Goal: Task Accomplishment & Management: Use online tool/utility

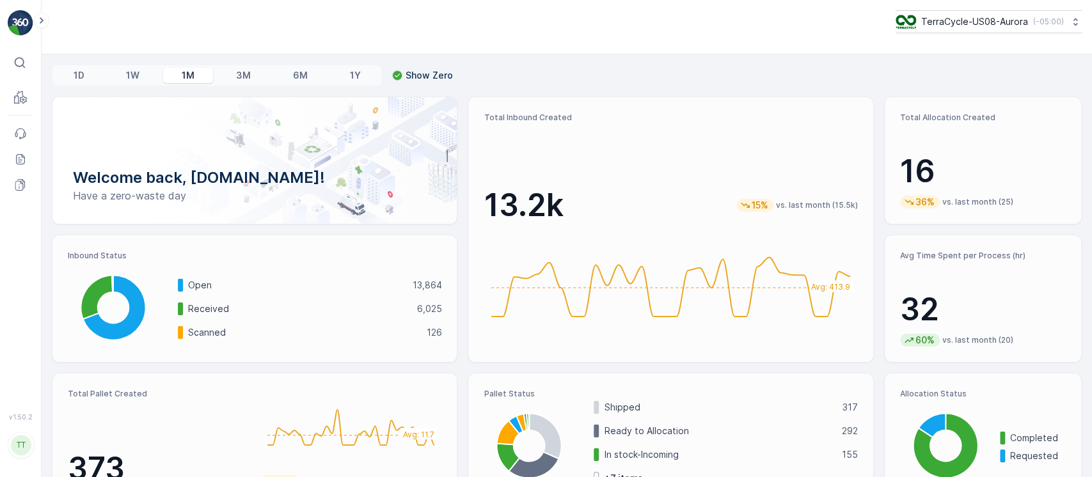
click at [1019, 19] on p "TerraCycle-US08-Aurora" at bounding box center [974, 21] width 107 height 13
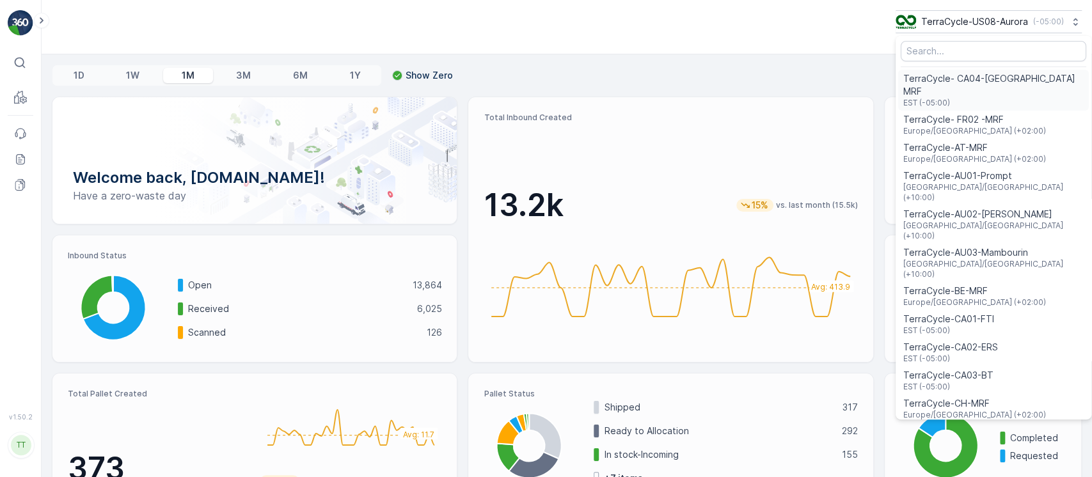
click at [1009, 79] on span "TerraCycle- CA04-[GEOGRAPHIC_DATA] MRF" at bounding box center [993, 85] width 180 height 26
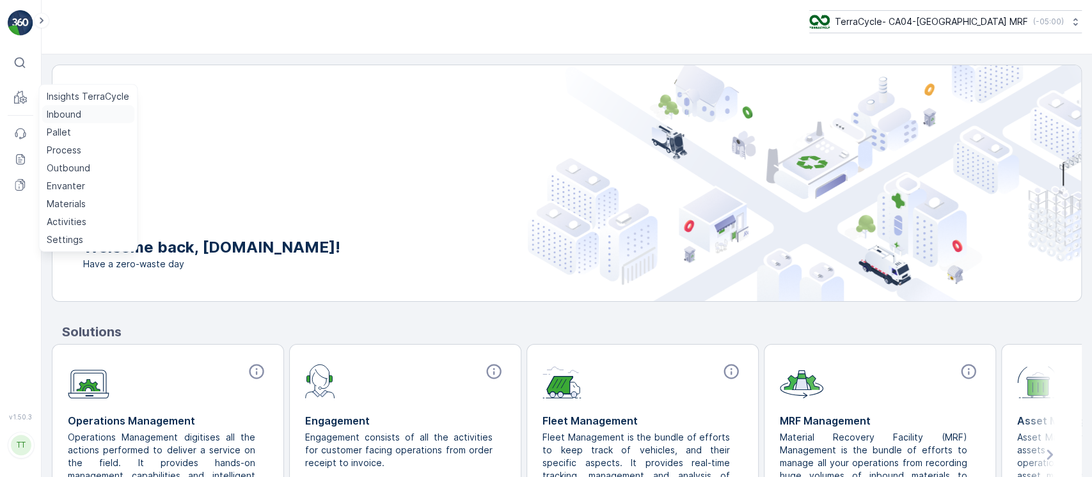
click at [54, 111] on p "Inbound" at bounding box center [64, 114] width 35 height 13
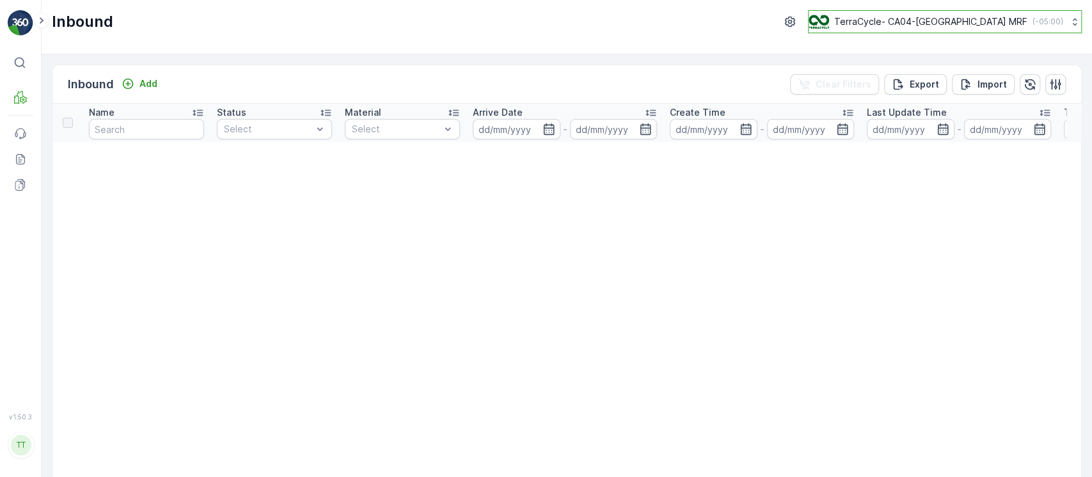
click at [895, 19] on p "TerraCycle- CA04-[GEOGRAPHIC_DATA] MRF" at bounding box center [930, 21] width 193 height 13
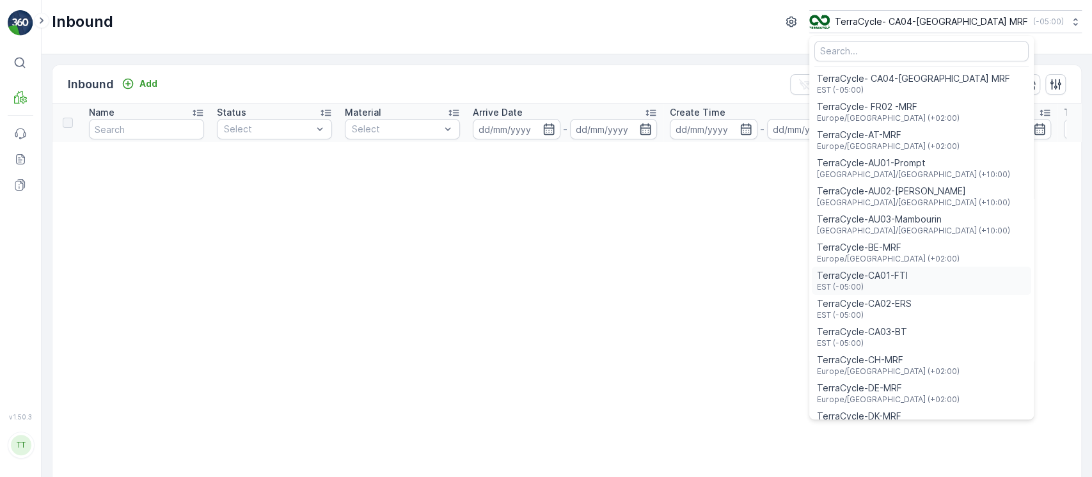
click at [968, 276] on div "TerraCycle-CA01-FTI EST (-05:00)" at bounding box center [921, 281] width 219 height 28
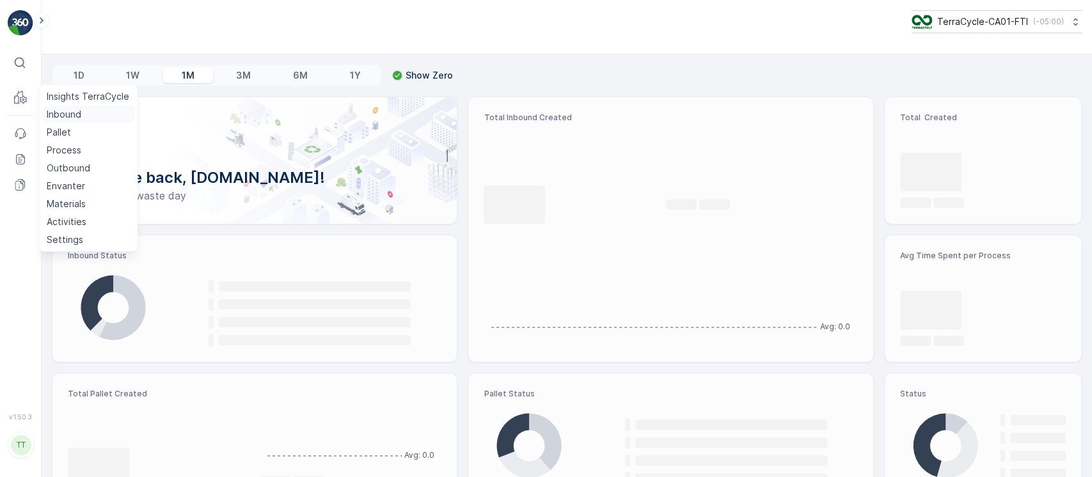
click at [61, 113] on p "Inbound" at bounding box center [64, 114] width 35 height 13
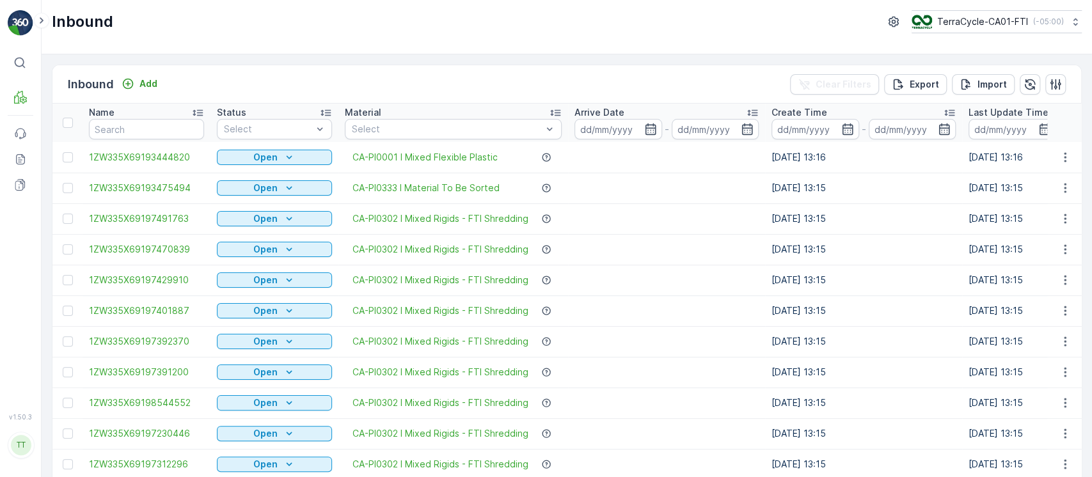
drag, startPoint x: 497, startPoint y: 132, endPoint x: 495, endPoint y: 142, distance: 10.4
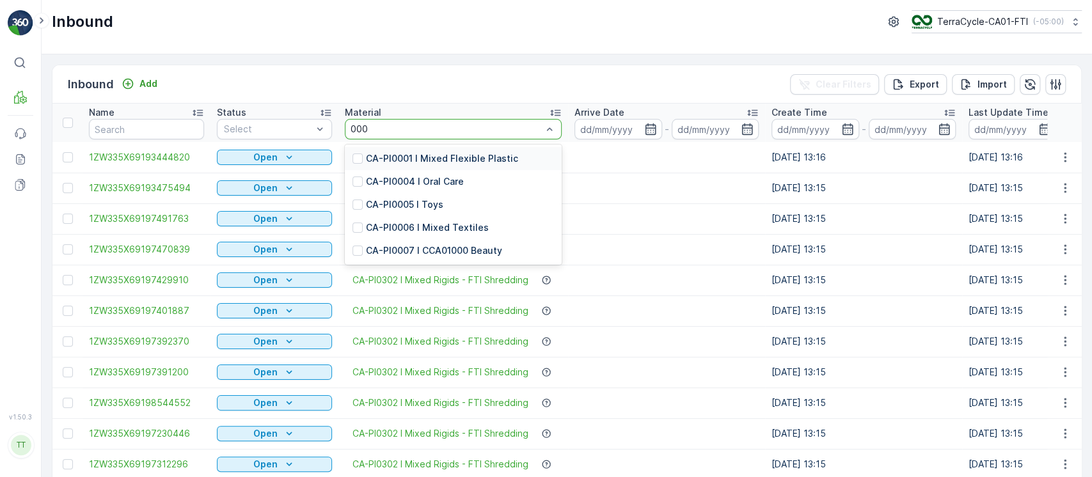
type input "0007"
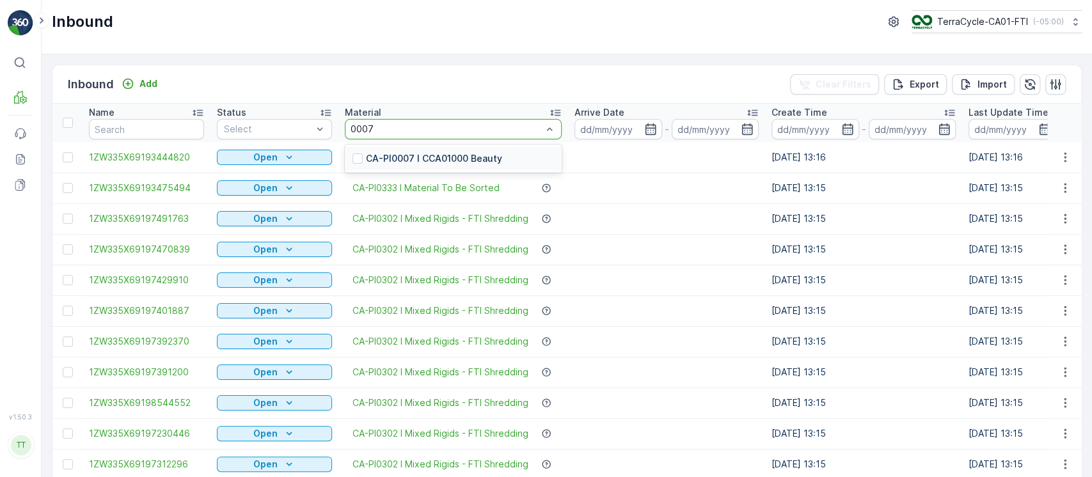
click at [488, 150] on div "CA-PI0007 I CCA01000 Beauty" at bounding box center [453, 158] width 217 height 23
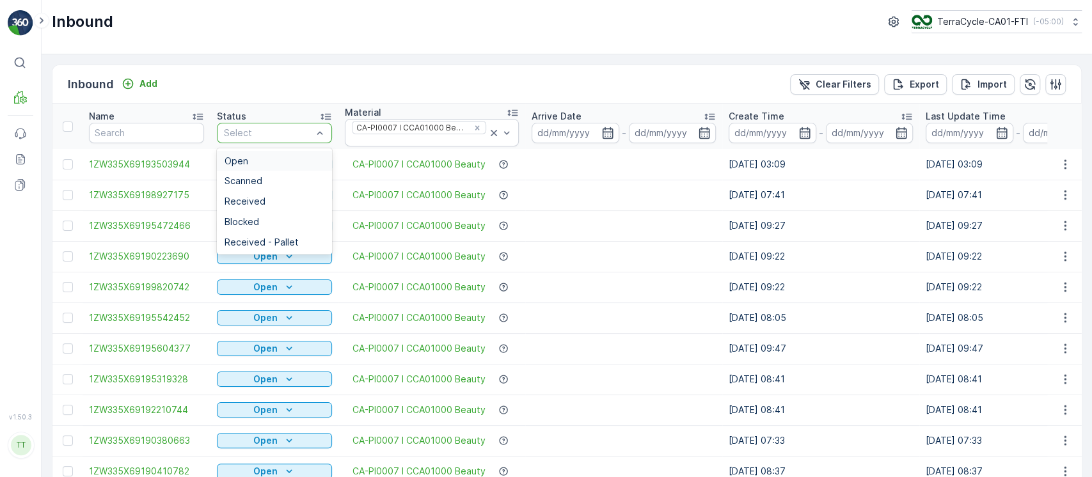
click at [281, 158] on div "Open" at bounding box center [274, 161] width 100 height 10
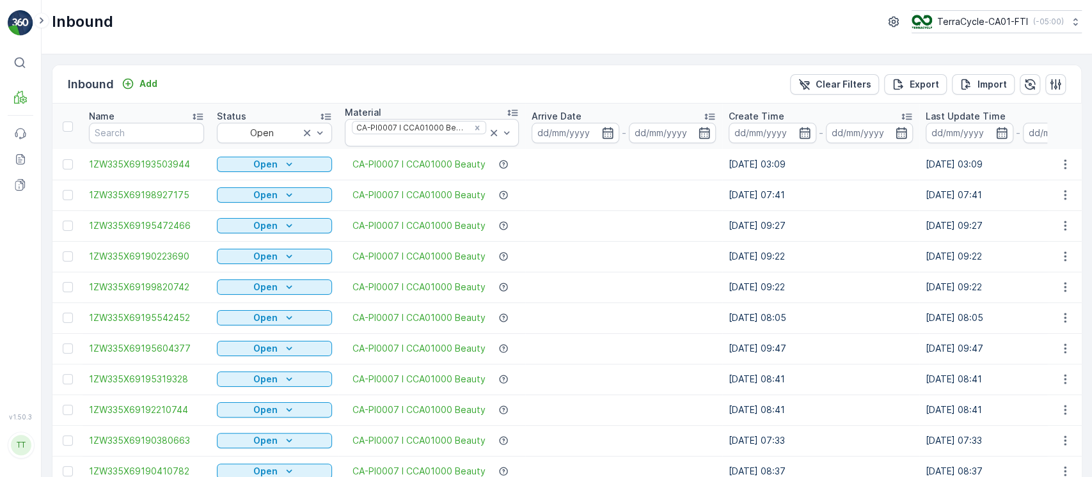
scroll to position [0, 1094]
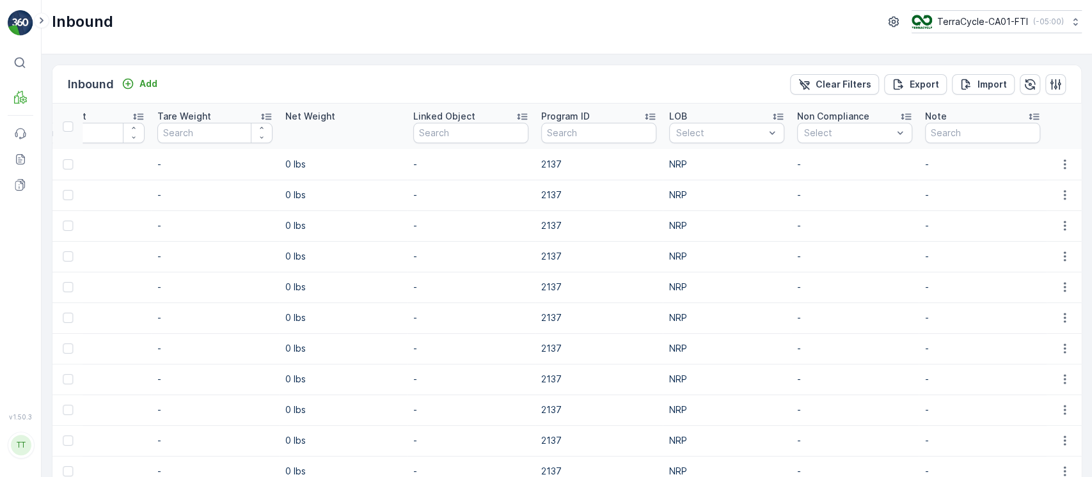
click at [605, 120] on div "Program ID" at bounding box center [598, 116] width 115 height 13
click at [624, 115] on div "Program ID" at bounding box center [598, 116] width 115 height 13
click at [585, 183] on td "2137" at bounding box center [599, 195] width 128 height 31
click at [604, 118] on div "Program ID" at bounding box center [598, 116] width 115 height 13
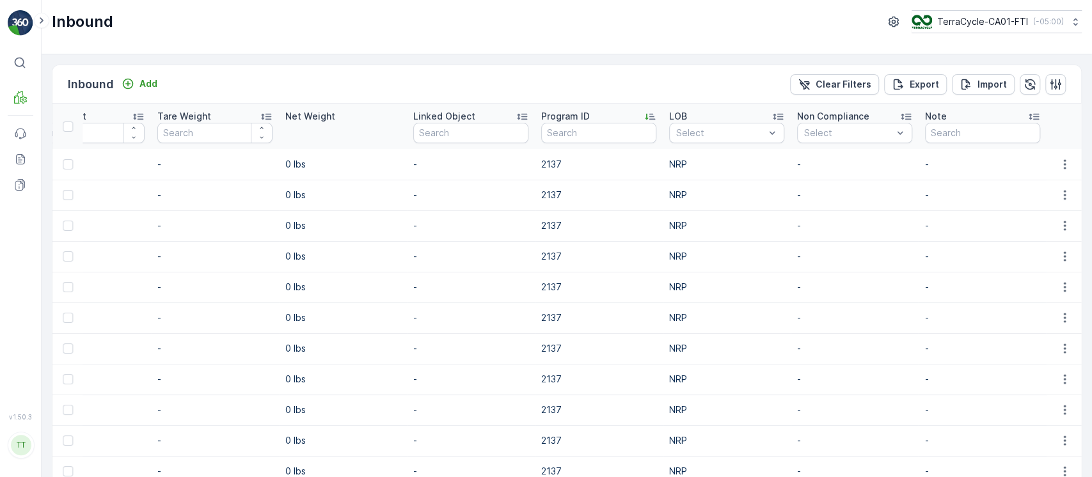
click at [949, 182] on td "-" at bounding box center [982, 195] width 128 height 31
click at [552, 223] on p "2137" at bounding box center [598, 225] width 115 height 13
copy p "2137"
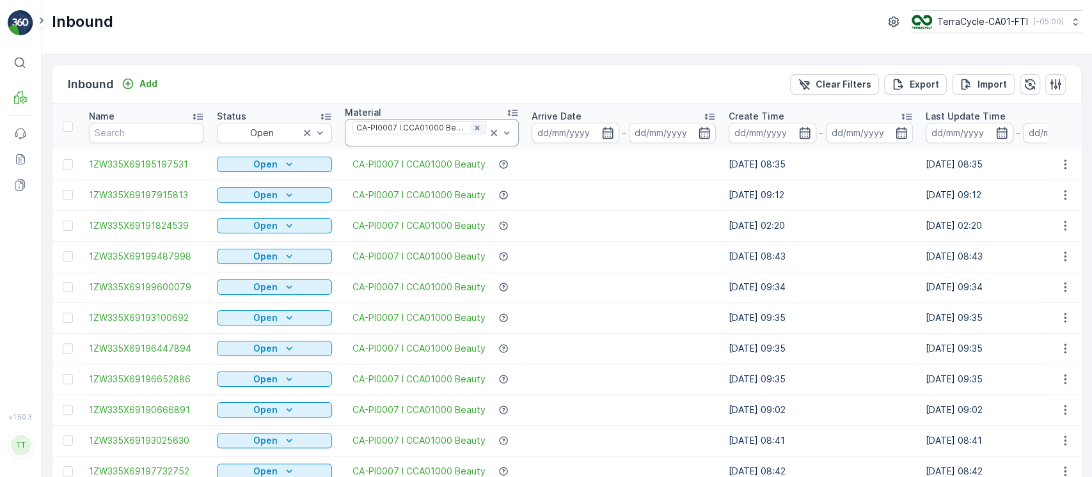
click at [475, 126] on icon "Remove CA-PI0007 I CCA01000 Beauty" at bounding box center [477, 127] width 4 height 4
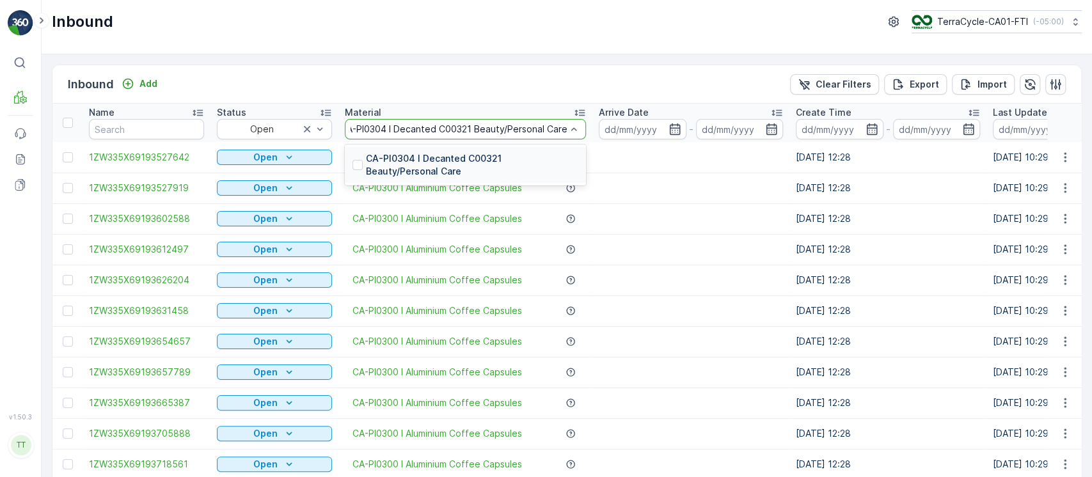
click at [514, 159] on p "CA-PI0304 I Decanted C00321 Beauty/Personal Care" at bounding box center [472, 165] width 212 height 26
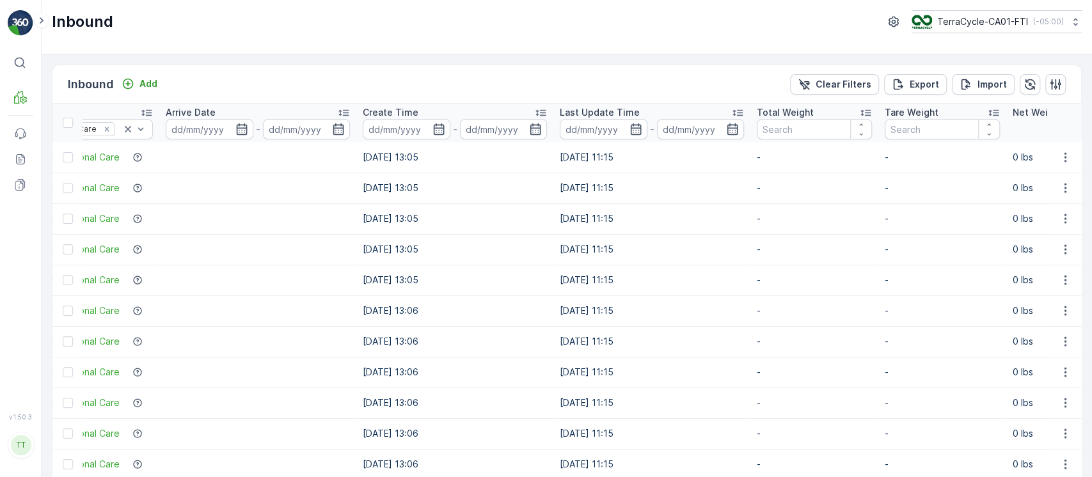
scroll to position [0, 987]
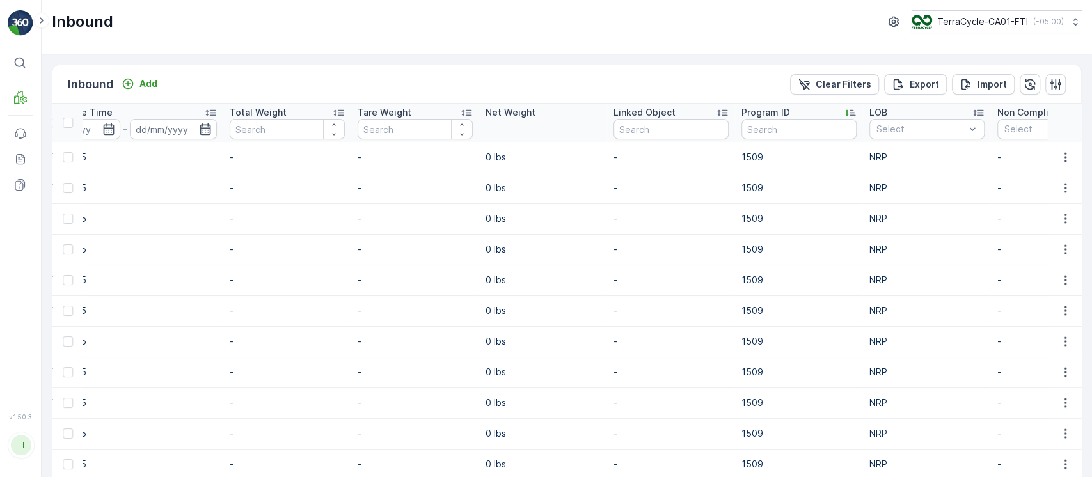
click at [748, 161] on p "1509" at bounding box center [798, 157] width 115 height 13
copy p "1509"
click at [838, 110] on div "Program ID" at bounding box center [798, 112] width 115 height 13
click at [744, 149] on td "2055" at bounding box center [799, 157] width 128 height 31
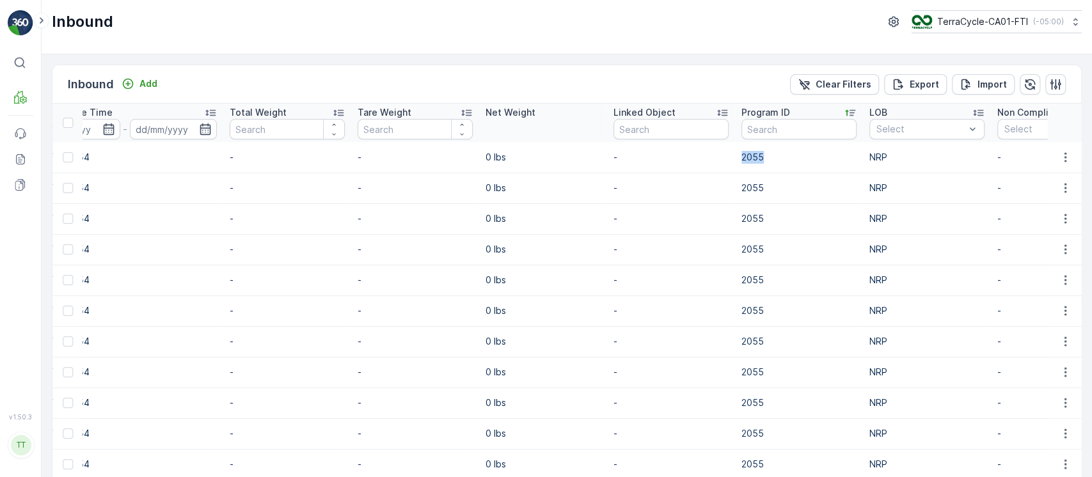
click at [744, 149] on td "2055" at bounding box center [799, 157] width 128 height 31
copy p "2055"
click at [1037, 29] on button "TerraCycle-CA01-FTI ( -05:00 )" at bounding box center [995, 21] width 171 height 23
click at [821, 84] on p "Clear Filters" at bounding box center [843, 84] width 56 height 13
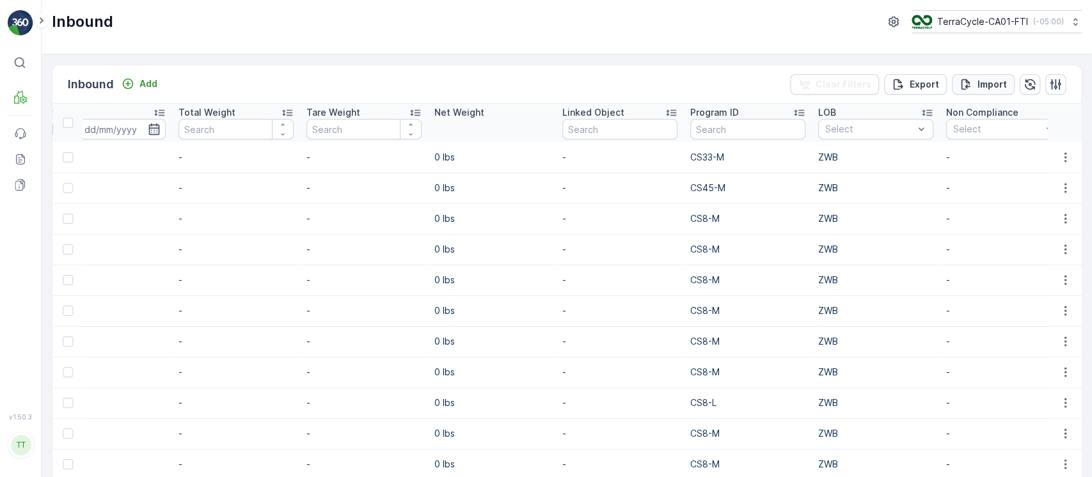
click at [973, 84] on div "Import" at bounding box center [982, 84] width 47 height 13
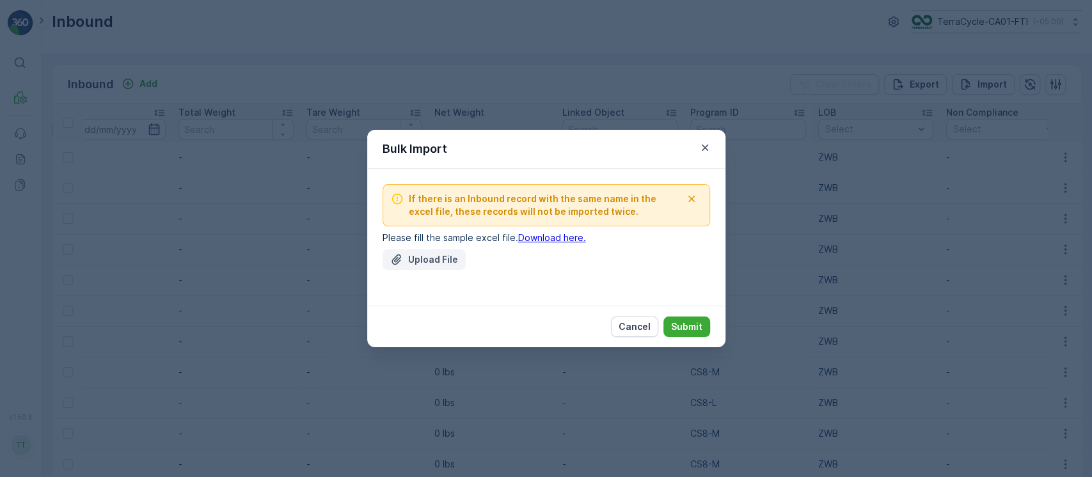
click at [438, 265] on p "Upload File" at bounding box center [433, 259] width 50 height 13
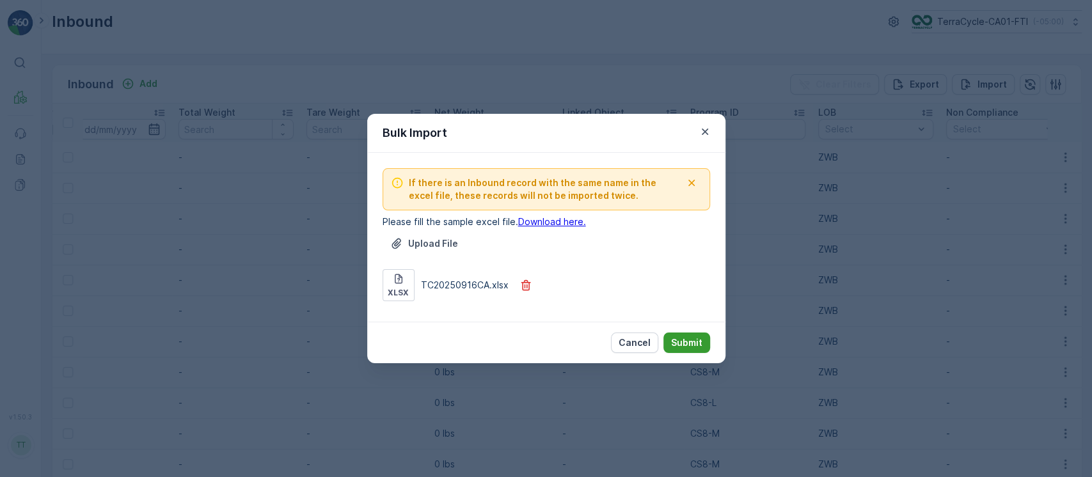
click at [696, 350] on button "Submit" at bounding box center [686, 343] width 47 height 20
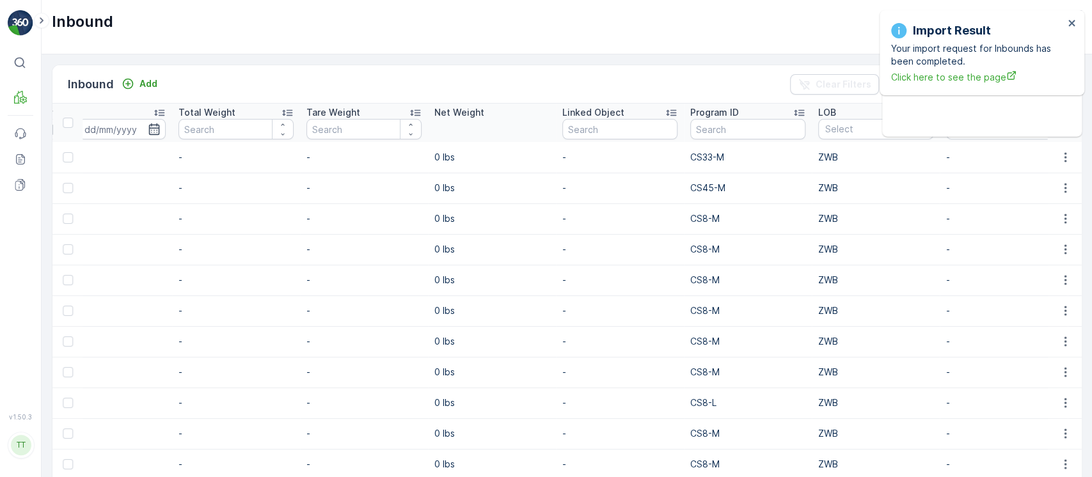
click at [264, 300] on td "-" at bounding box center [236, 310] width 128 height 31
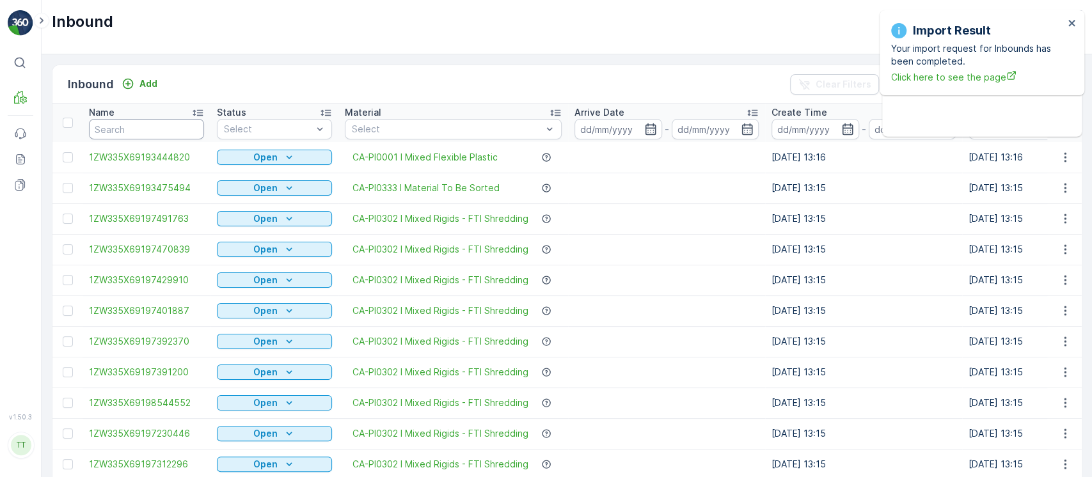
click at [174, 123] on input "text" at bounding box center [146, 129] width 115 height 20
paste input "1ZW335X69194288757"
type input "1ZW335X69194288757"
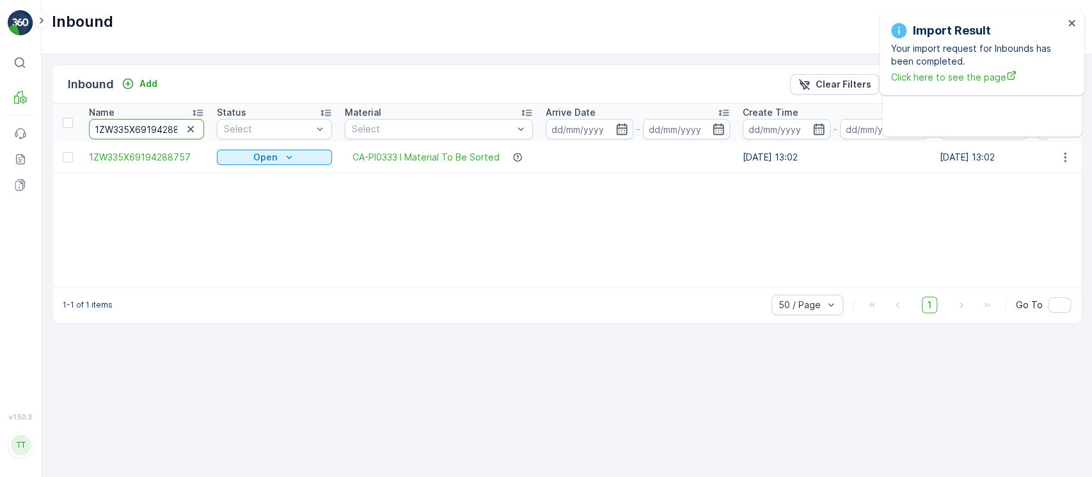
click at [168, 128] on input "1ZW335X69194288757" at bounding box center [146, 129] width 115 height 20
paste input "7618742"
type input "1ZW335X69197618742"
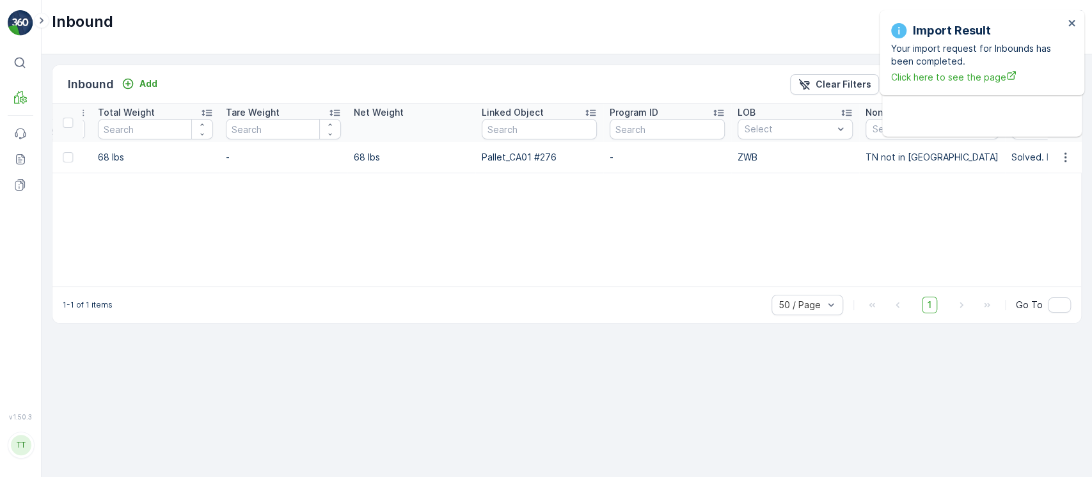
scroll to position [0, 1284]
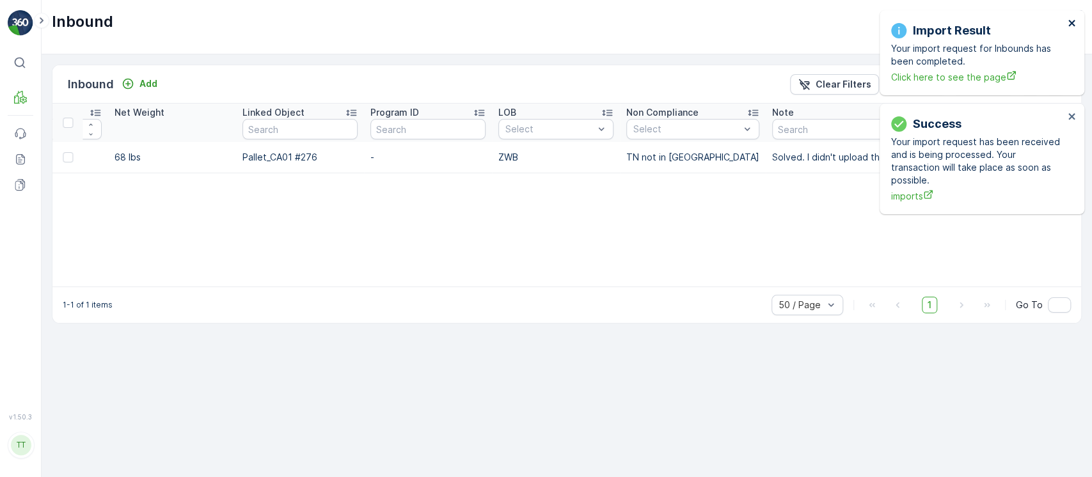
click at [1069, 23] on icon "close" at bounding box center [1071, 23] width 9 height 10
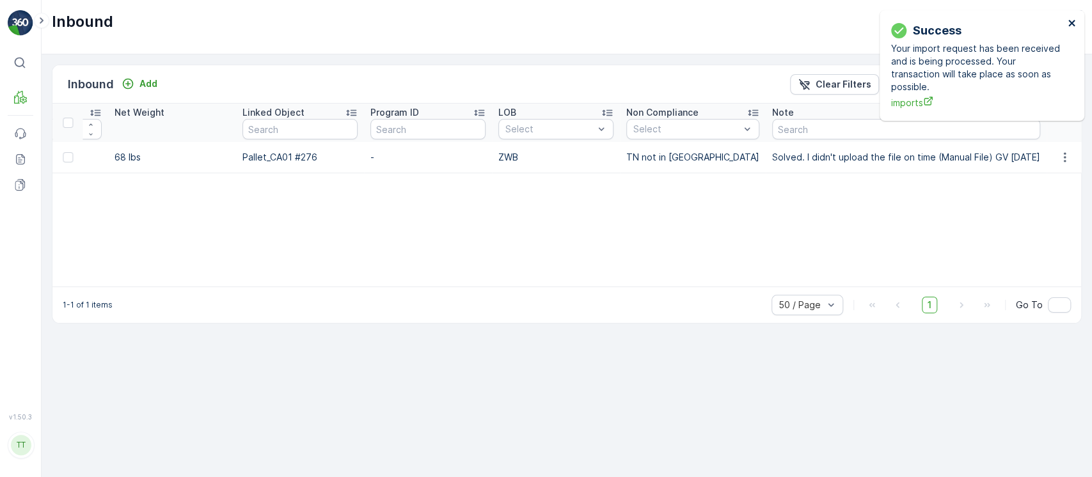
click at [1069, 23] on icon "close" at bounding box center [1071, 23] width 9 height 10
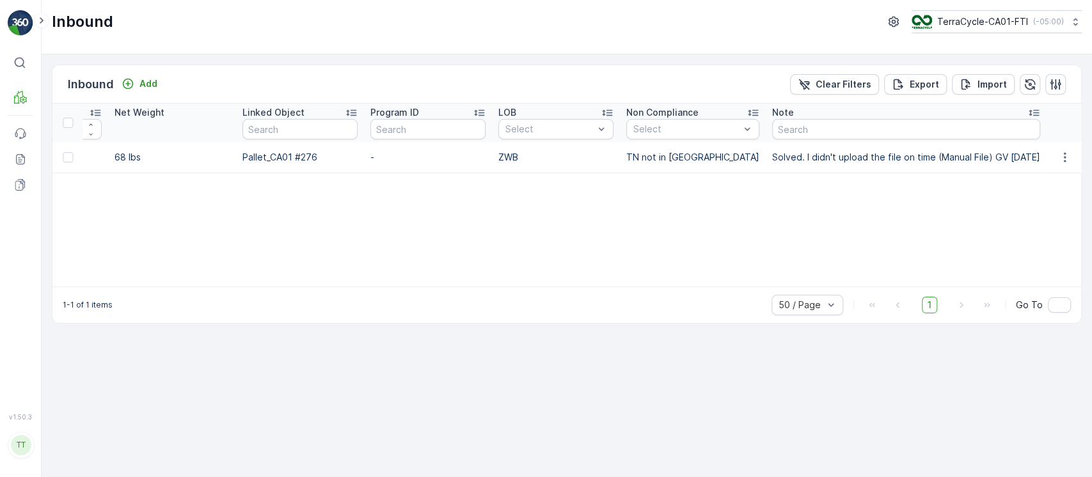
click at [1069, 23] on icon at bounding box center [1075, 21] width 13 height 13
type input "8"
click at [1049, 78] on div "TerraCycle-US08-Aurora America/Chicago (-05:00)" at bounding box center [1001, 84] width 175 height 28
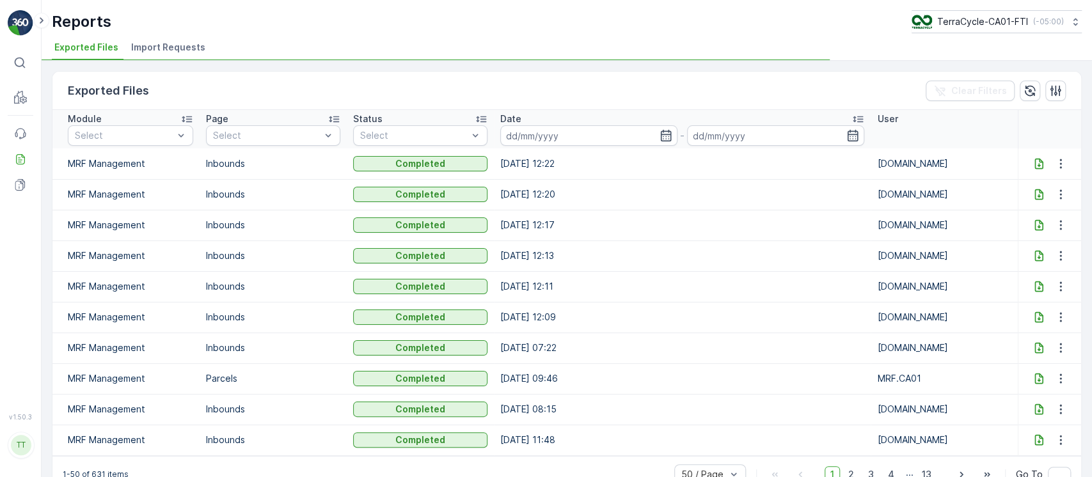
click at [191, 45] on span "Import Requests" at bounding box center [168, 47] width 74 height 13
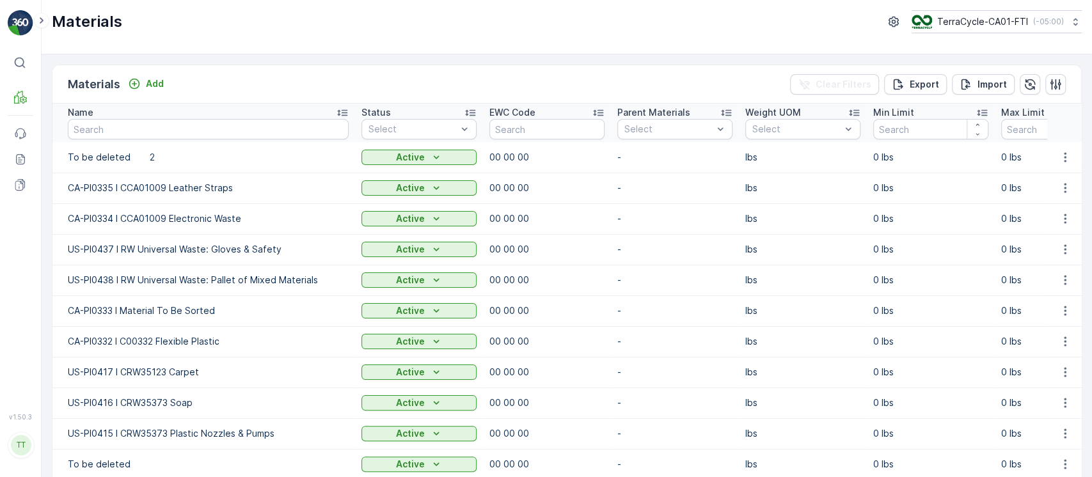
click at [248, 113] on div "Name" at bounding box center [208, 112] width 281 height 13
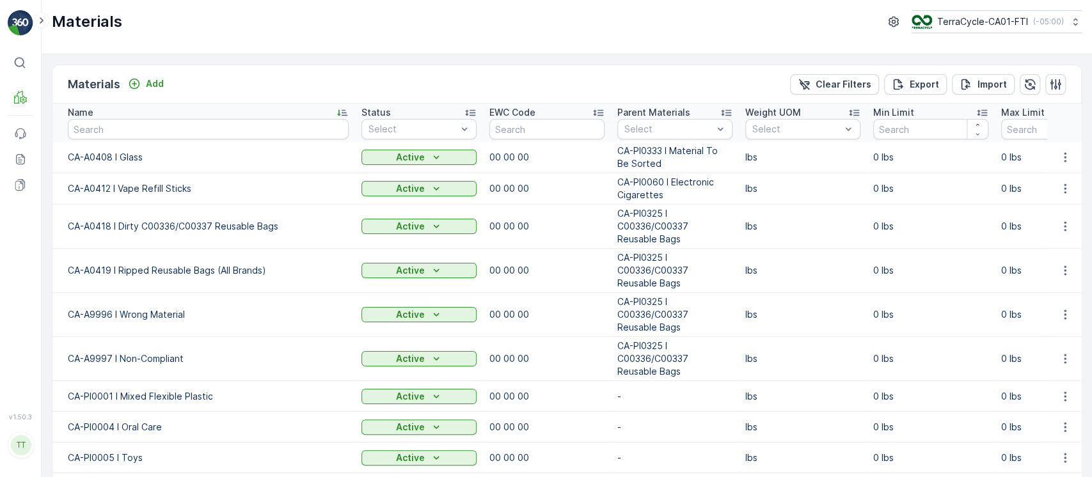
click at [248, 114] on div "Name" at bounding box center [208, 112] width 281 height 13
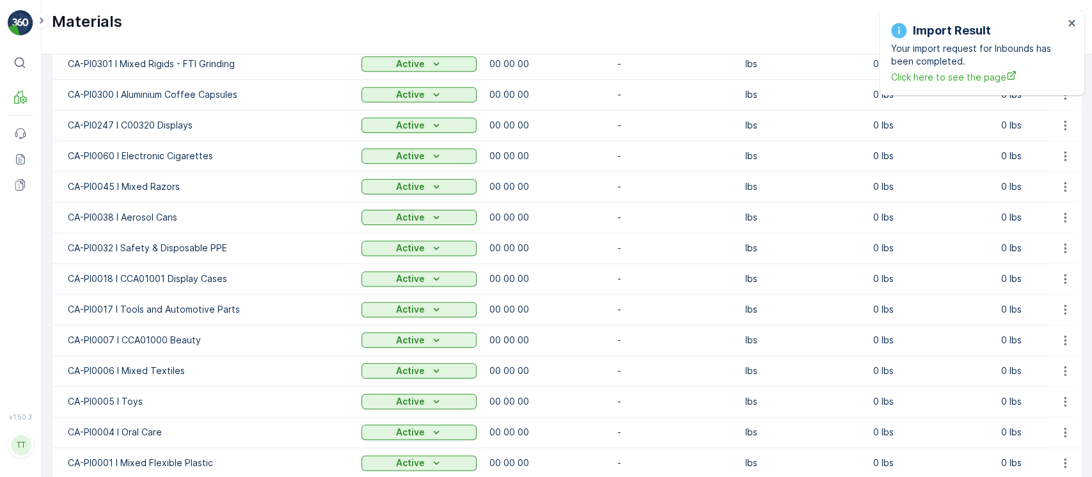
scroll to position [1024, 0]
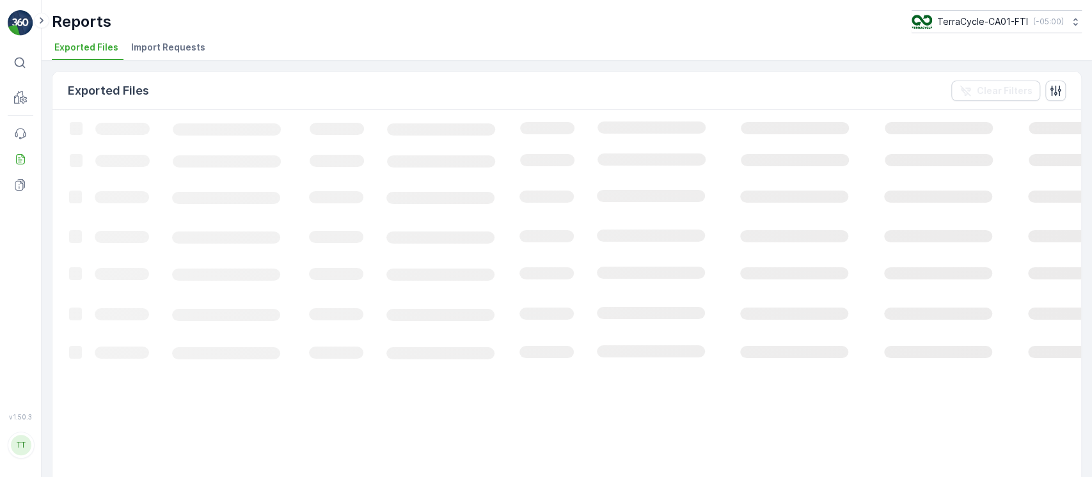
click at [163, 41] on span "Import Requests" at bounding box center [168, 47] width 74 height 13
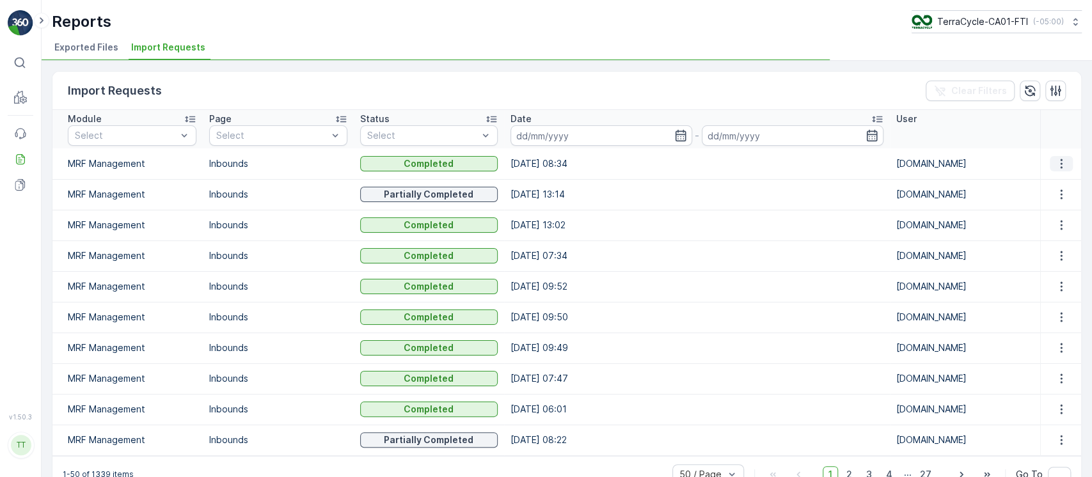
click at [1065, 162] on button "button" at bounding box center [1061, 163] width 23 height 15
click at [1064, 203] on td at bounding box center [1060, 194] width 41 height 31
click at [1060, 194] on icon "button" at bounding box center [1061, 195] width 2 height 10
click at [1064, 210] on span "See More Details" at bounding box center [1049, 213] width 74 height 13
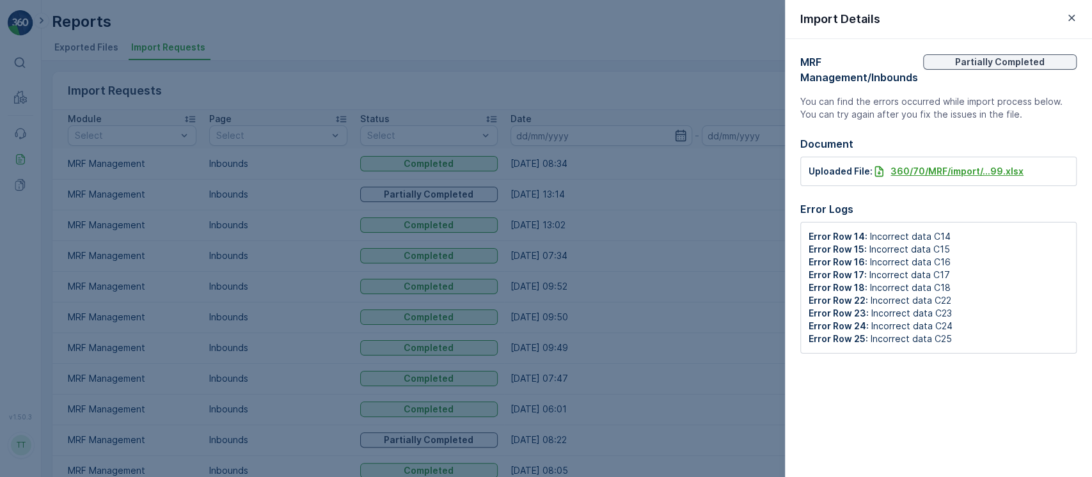
click at [982, 171] on p "360/70/MRF/import/...99.xlsx" at bounding box center [956, 171] width 133 height 13
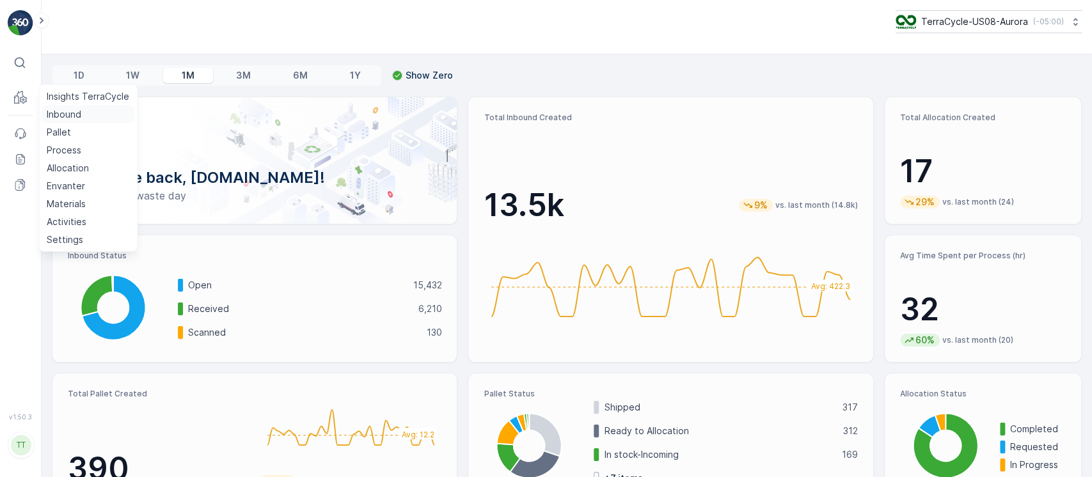
click at [49, 114] on p "Inbound" at bounding box center [64, 114] width 35 height 13
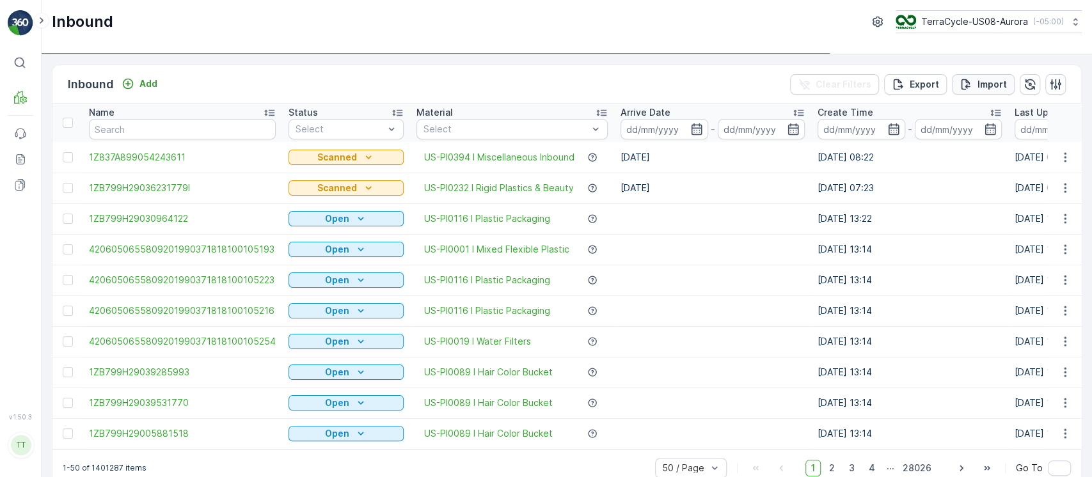
click at [977, 90] on p "Import" at bounding box center [991, 84] width 29 height 13
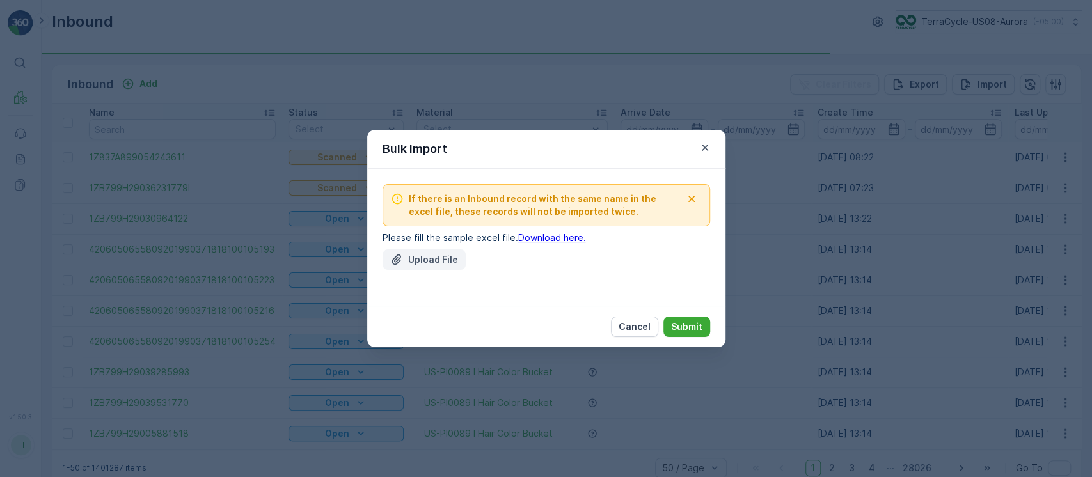
click at [448, 260] on p "Upload File" at bounding box center [433, 259] width 50 height 13
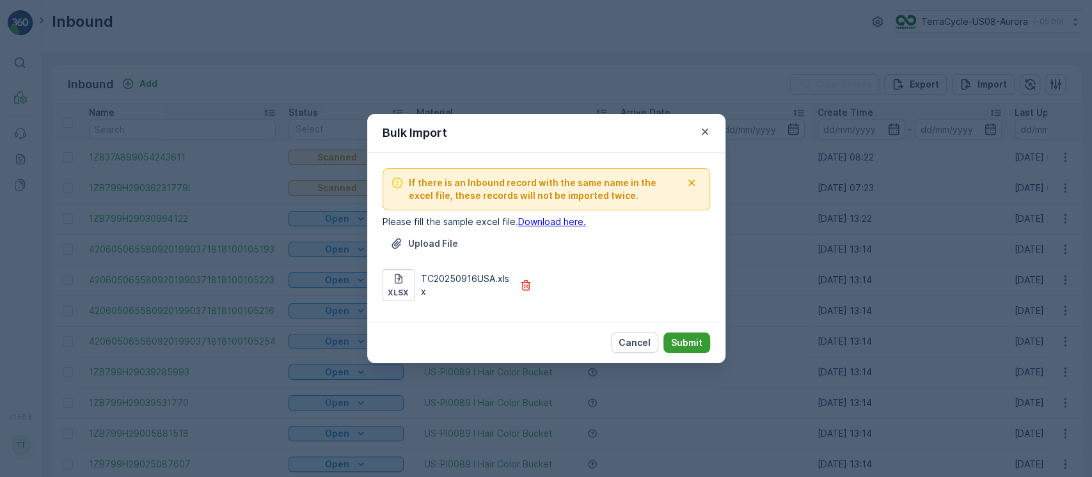
click at [694, 345] on p "Submit" at bounding box center [686, 342] width 31 height 13
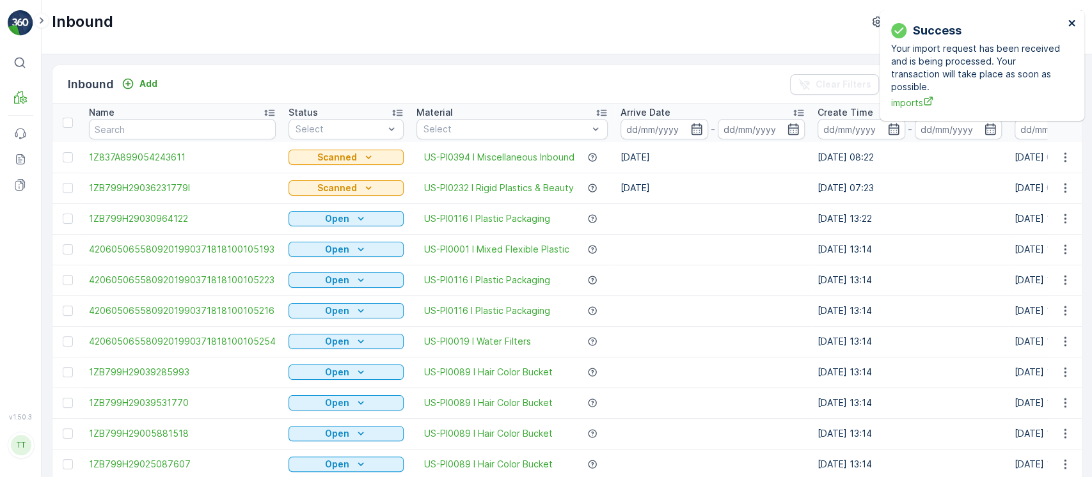
click at [1071, 26] on icon "close" at bounding box center [1071, 23] width 9 height 10
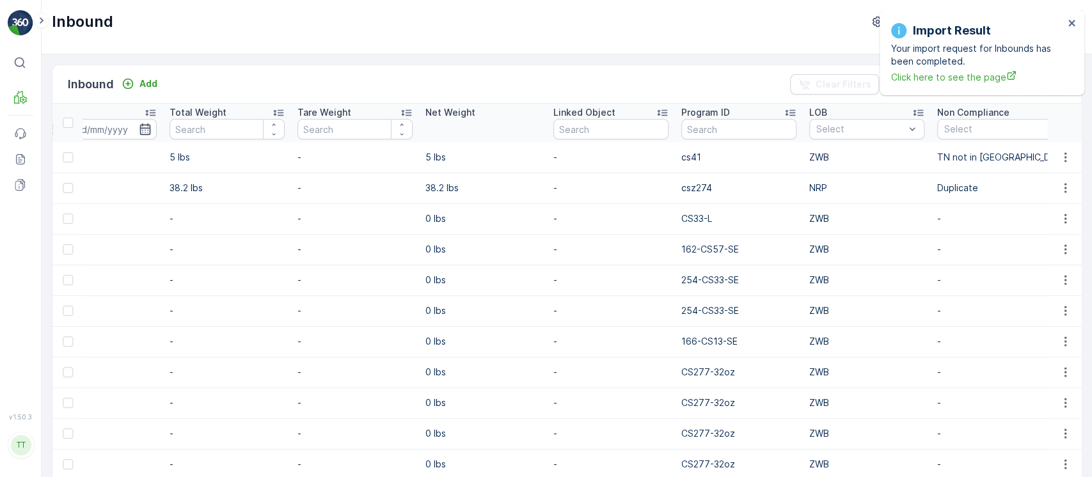
scroll to position [0, 1181]
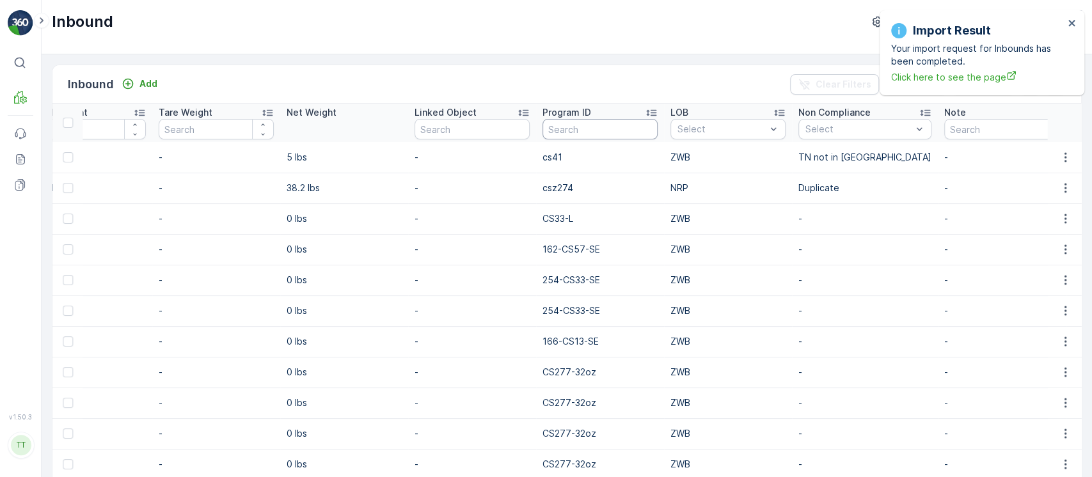
click at [568, 125] on input "text" at bounding box center [599, 129] width 115 height 20
type input "1434"
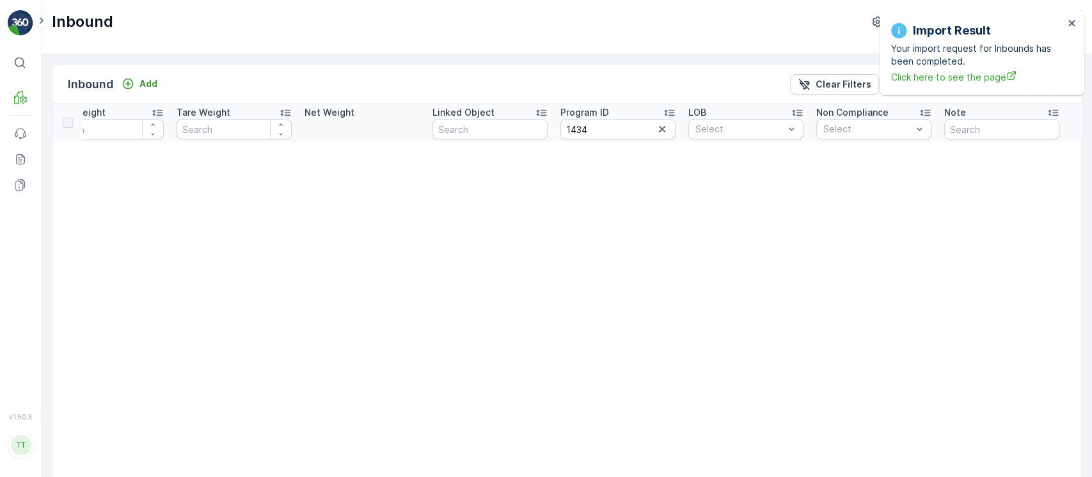
scroll to position [0, 1018]
click at [810, 90] on icon "Clear Filters" at bounding box center [804, 84] width 13 height 13
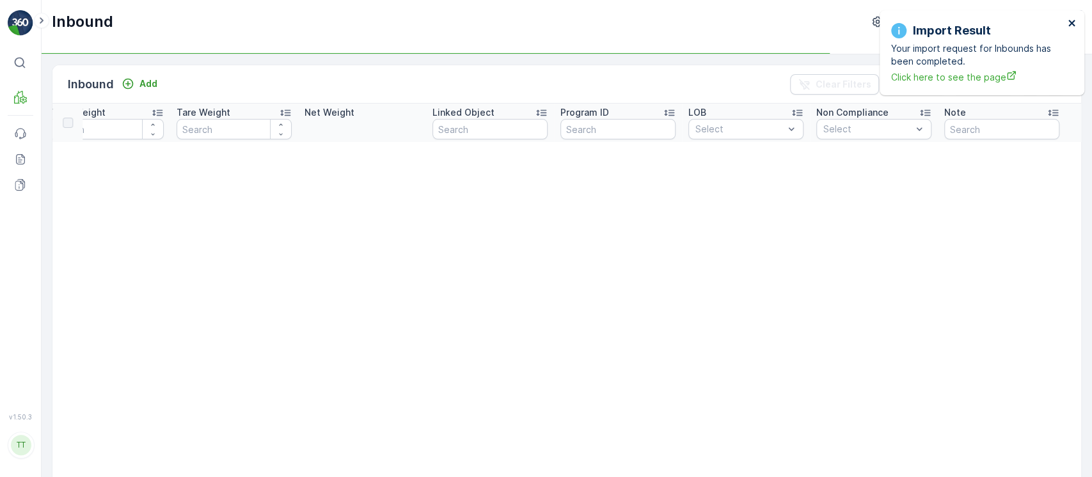
click at [1070, 23] on icon "close" at bounding box center [1071, 23] width 6 height 6
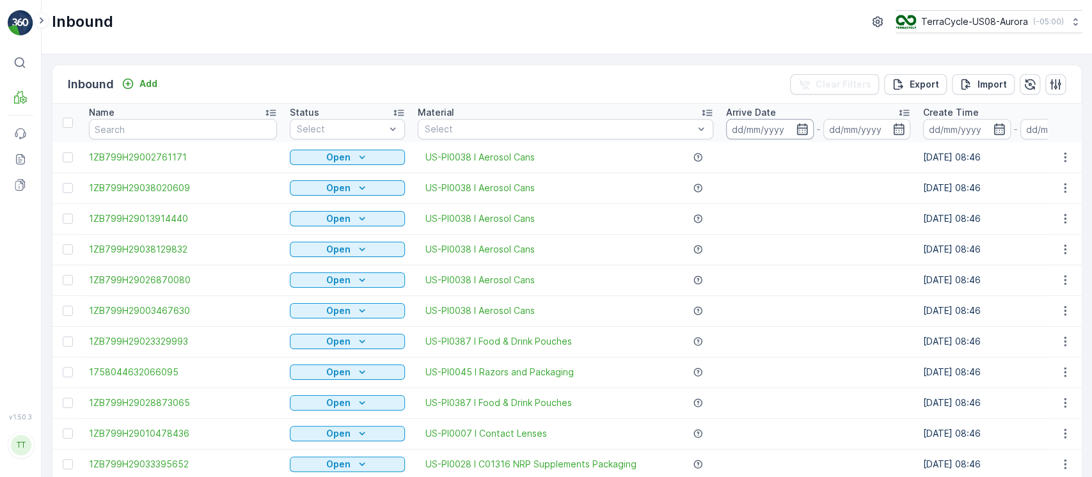
click at [764, 131] on input at bounding box center [770, 129] width 88 height 20
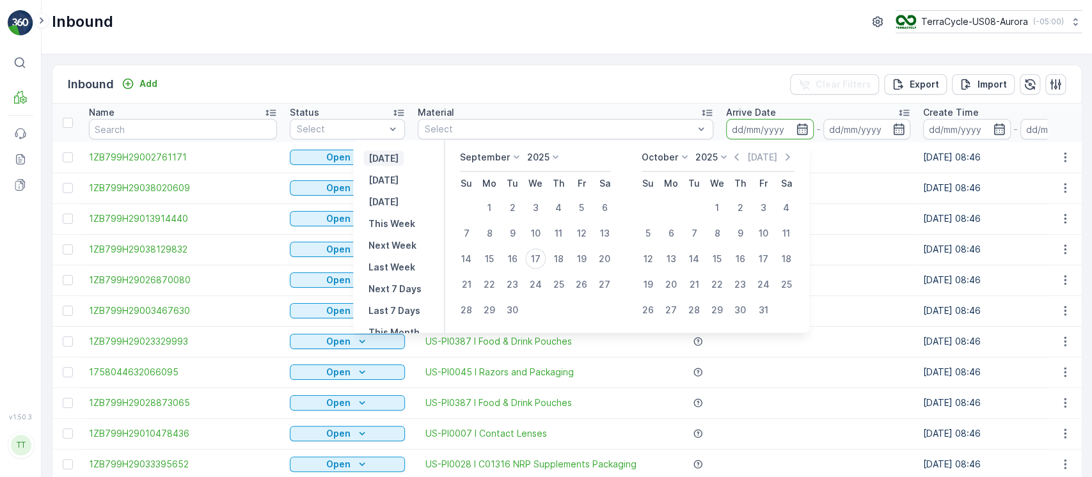
click at [398, 162] on p "[DATE]" at bounding box center [383, 158] width 30 height 13
type input "[DATE]"
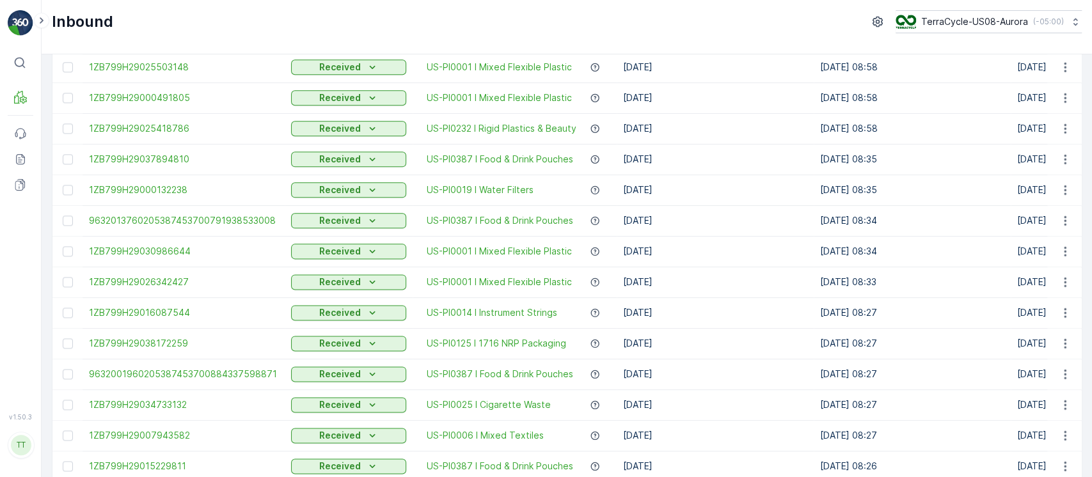
scroll to position [1254, 0]
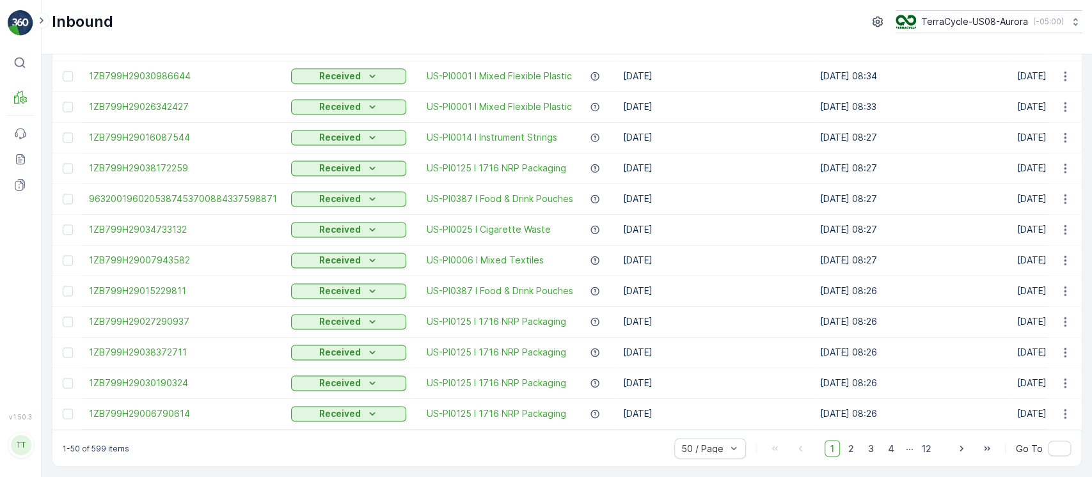
click at [98, 444] on p "1-50 of 599 items" at bounding box center [96, 448] width 67 height 10
copy p "599"
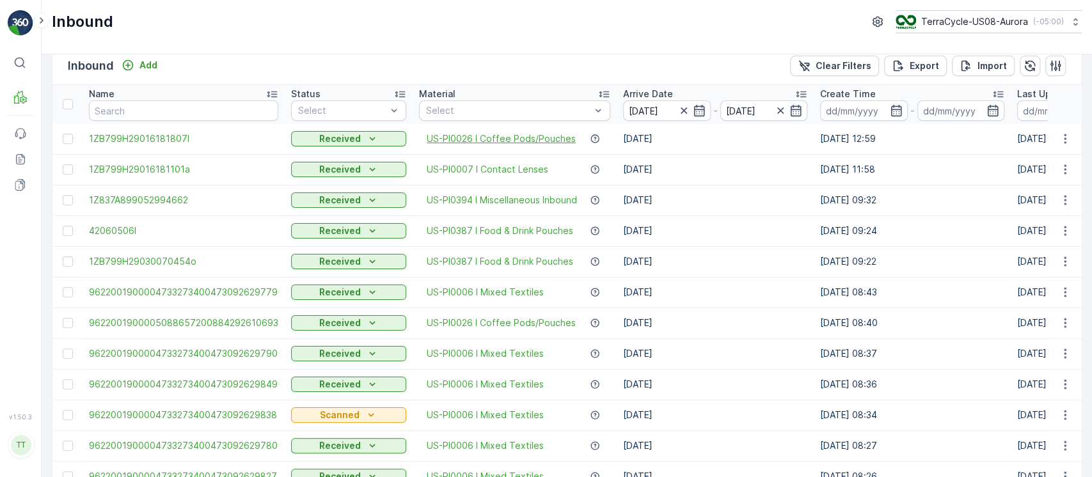
scroll to position [0, 0]
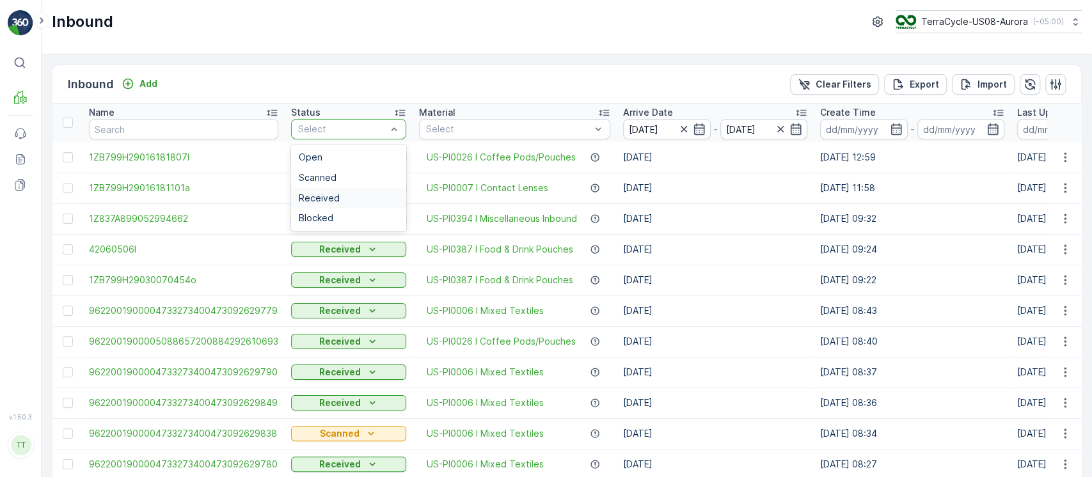
click at [361, 195] on div "Received" at bounding box center [349, 198] width 100 height 10
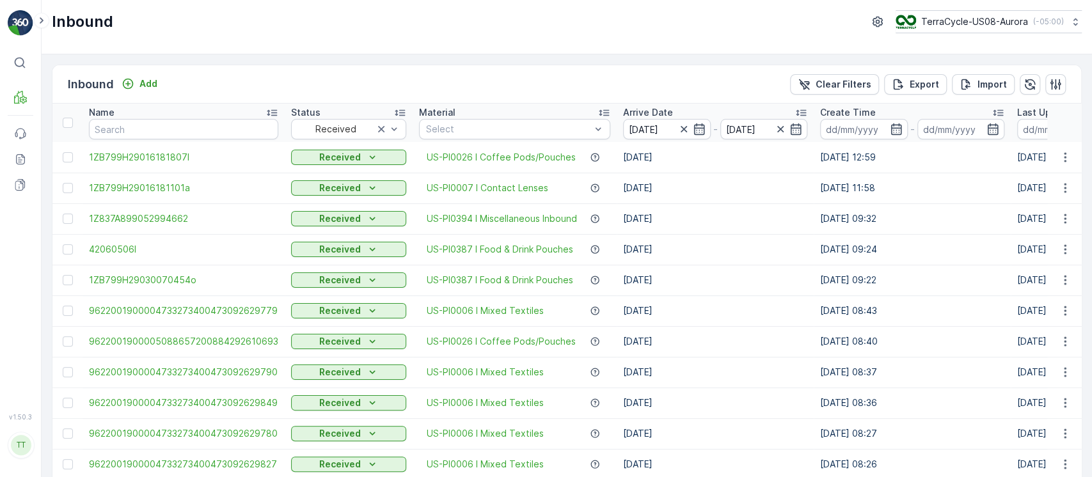
click at [1030, 132] on input at bounding box center [1061, 129] width 88 height 20
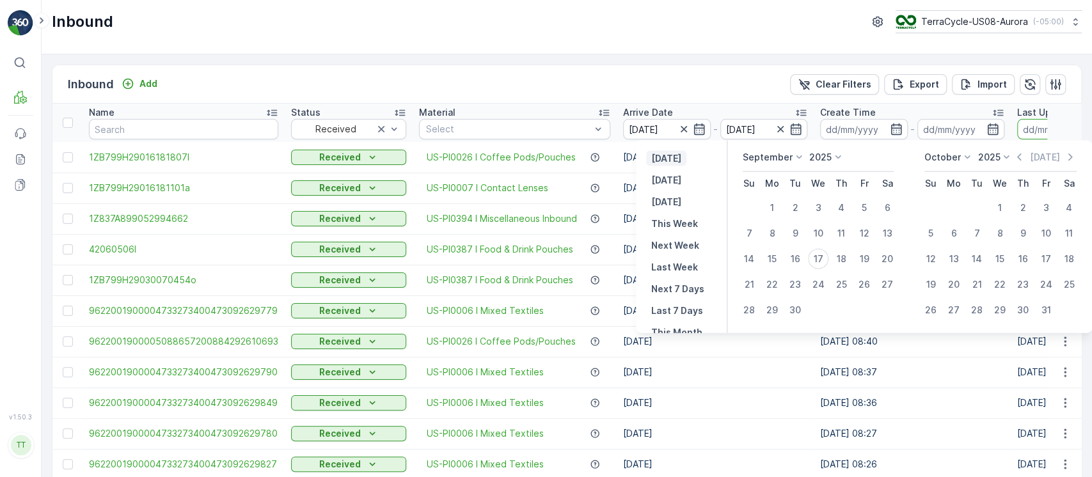
click at [681, 157] on p "[DATE]" at bounding box center [666, 158] width 30 height 13
type input "[DATE]"
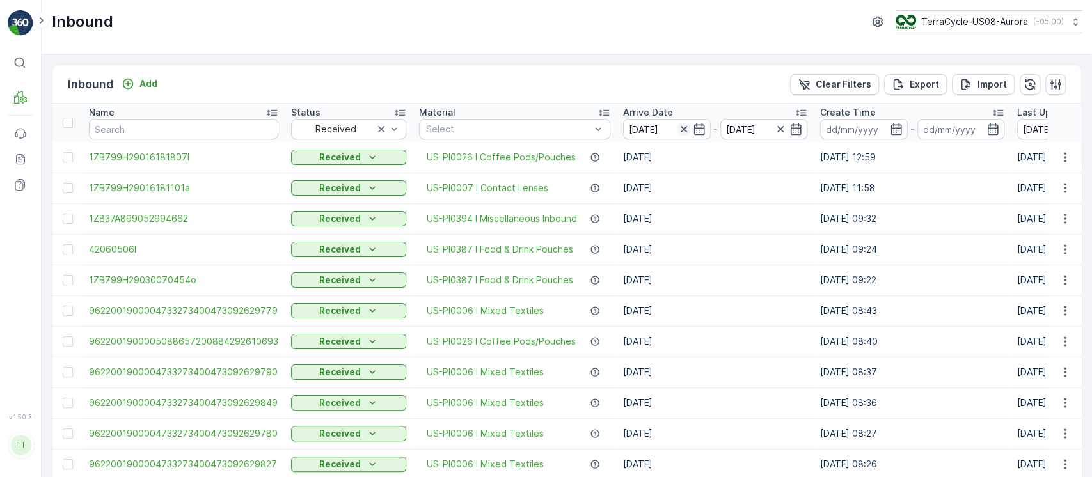
click at [680, 132] on icon "button" at bounding box center [683, 129] width 13 height 13
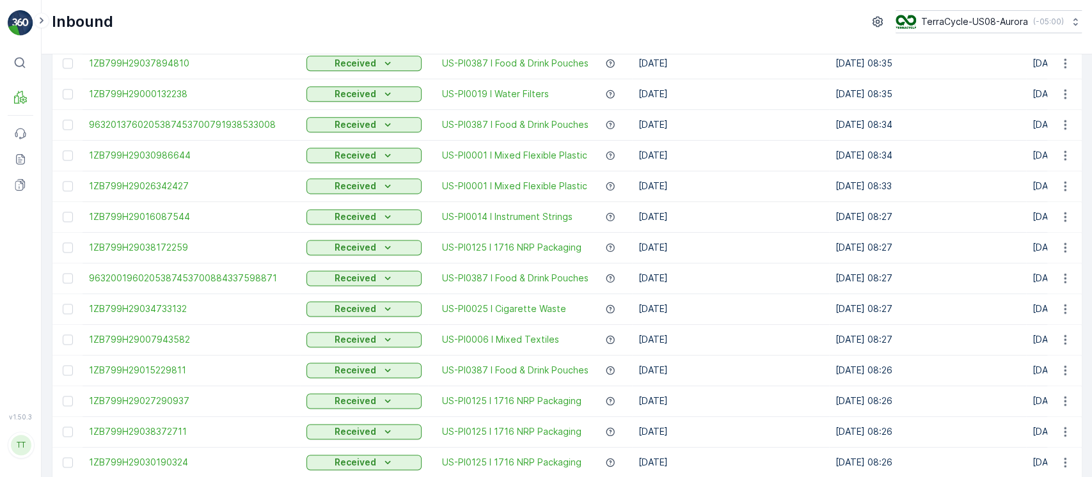
scroll to position [1254, 0]
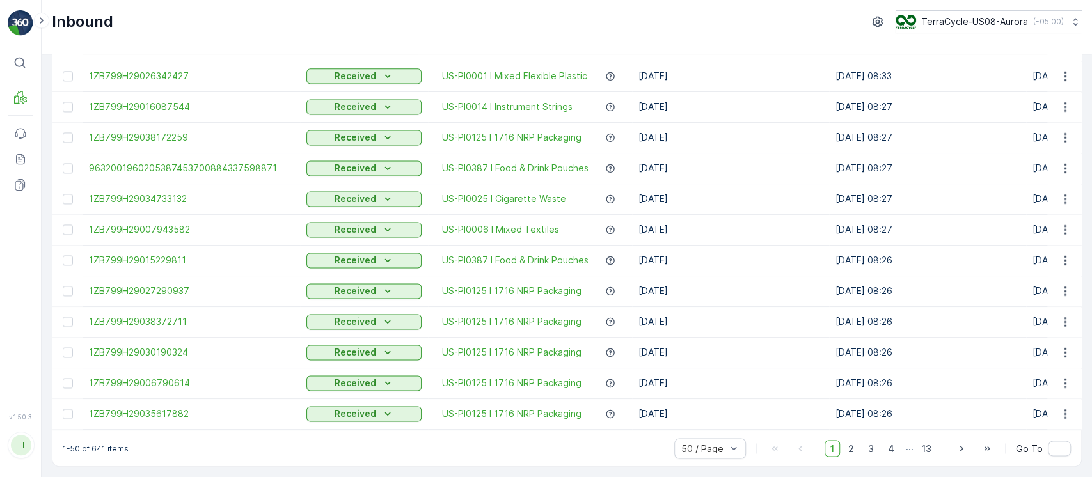
click at [93, 448] on p "1-50 of 641 items" at bounding box center [96, 448] width 66 height 10
copy p "641"
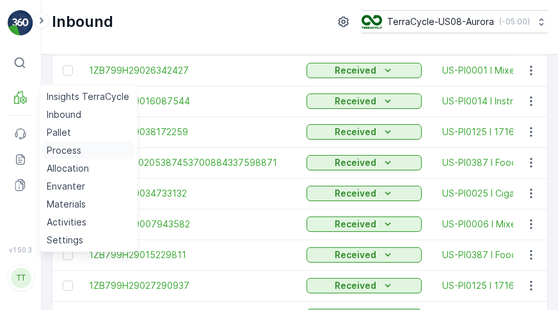
click at [64, 150] on p "Process" at bounding box center [64, 150] width 35 height 13
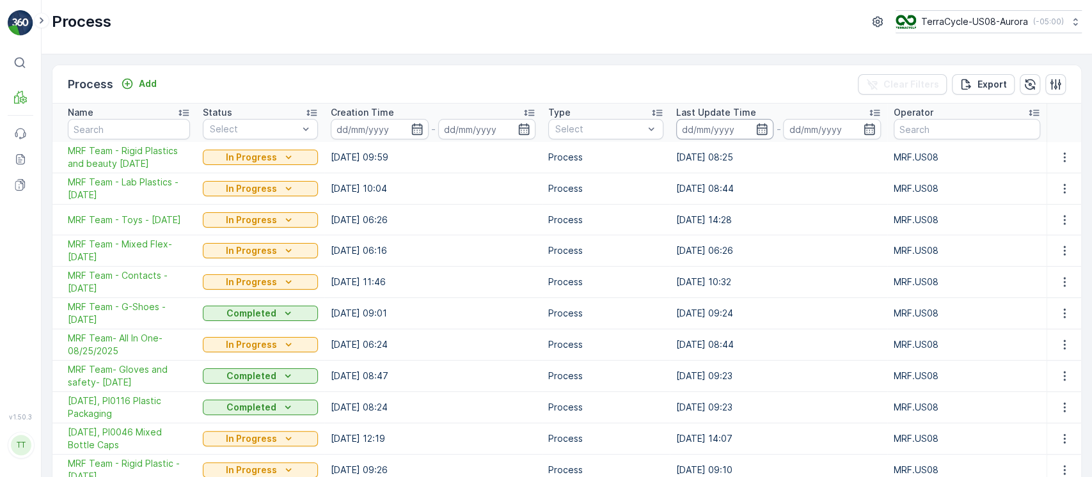
click at [716, 132] on input at bounding box center [724, 129] width 97 height 20
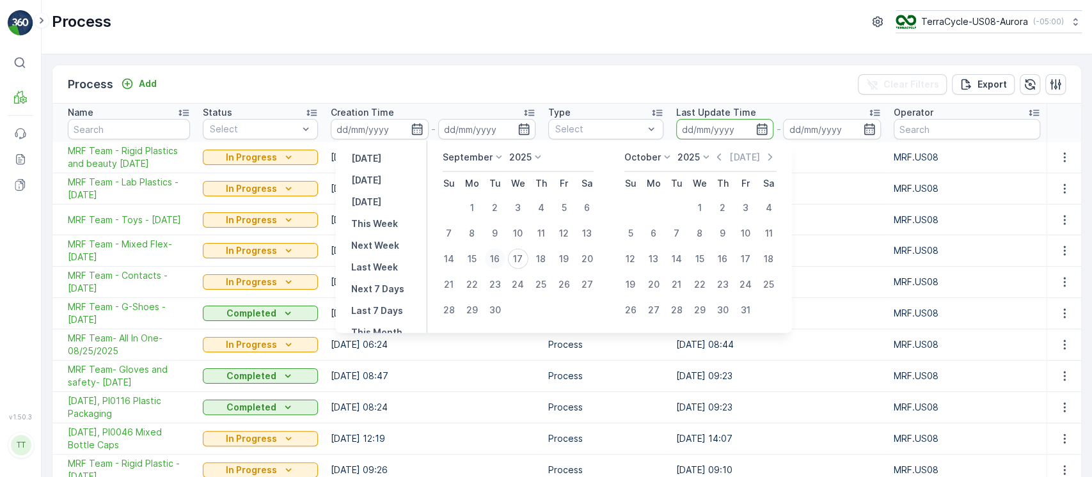
click at [494, 256] on div "16" at bounding box center [494, 259] width 20 height 20
type input "16.09.2025"
click at [517, 260] on div "17" at bounding box center [517, 259] width 20 height 20
type input "17.09.2025"
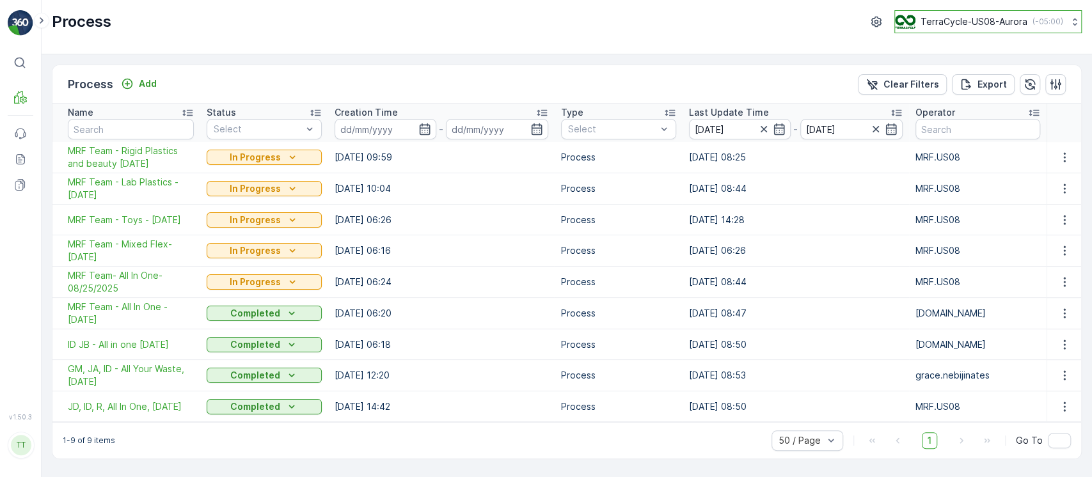
click at [971, 28] on div "TerraCycle-US08-Aurora ( -05:00 )" at bounding box center [979, 22] width 168 height 14
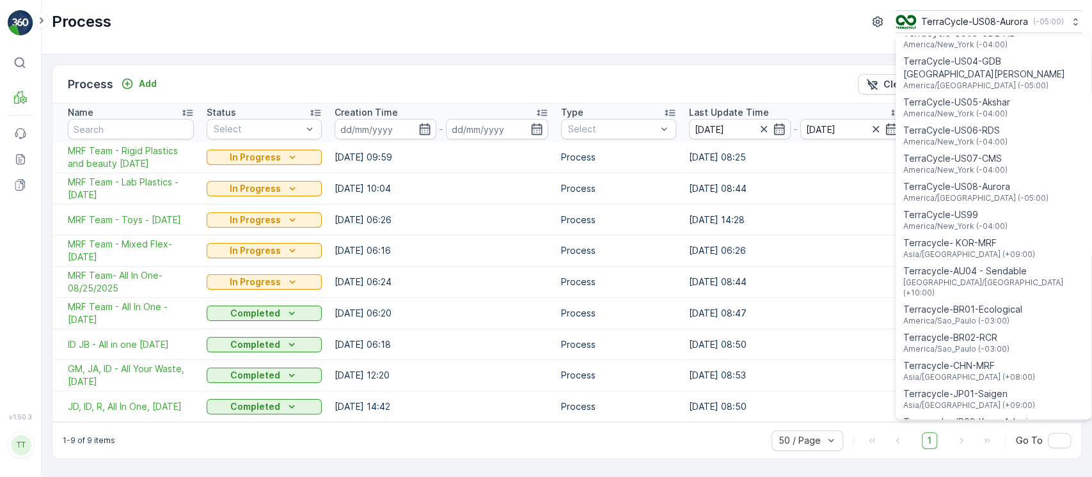
scroll to position [918, 0]
click at [945, 300] on div "Terracycle-BR01-Ecological America/Sao_Paulo (-03:00)" at bounding box center [993, 314] width 191 height 28
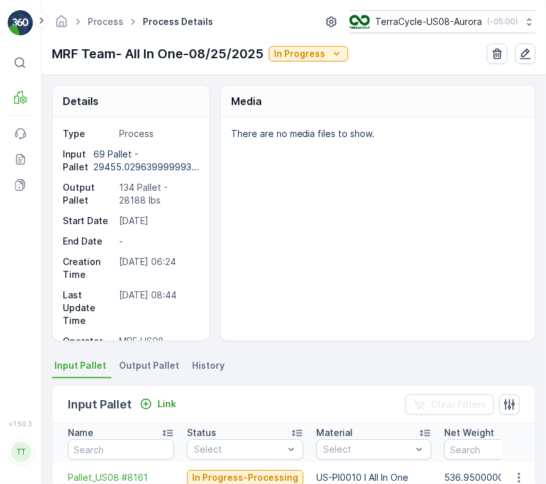
click at [429, 269] on div "There are no media files to show." at bounding box center [378, 228] width 314 height 223
click at [226, 361] on ul "Input Pallet Output Pallet History" at bounding box center [294, 367] width 484 height 22
click at [210, 367] on span "History" at bounding box center [208, 365] width 33 height 13
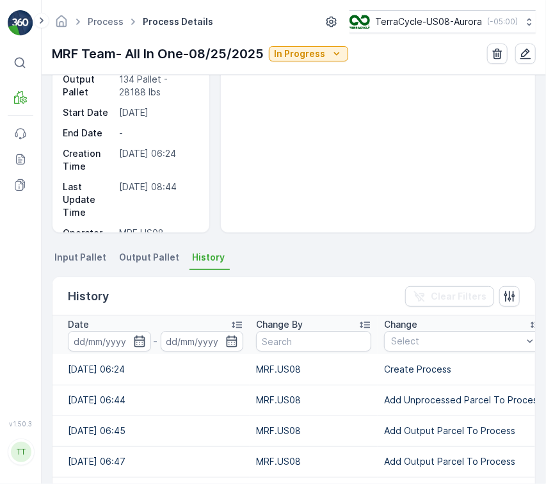
scroll to position [170, 0]
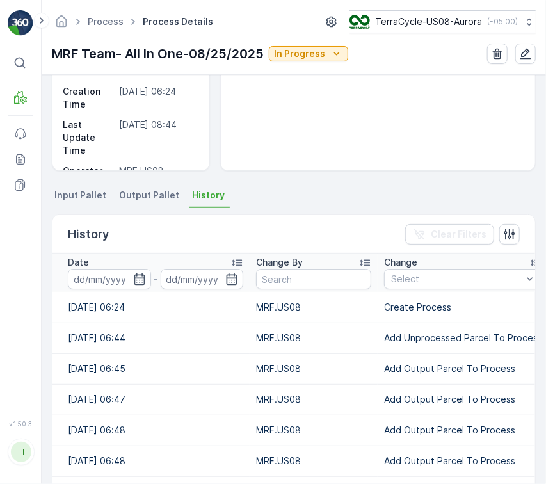
click at [430, 340] on p "Add Unprocessed Parcel To Process" at bounding box center [463, 337] width 158 height 13
copy p "Add Unprocessed Parcel To Process"
click at [430, 287] on div "Select" at bounding box center [463, 279] width 158 height 20
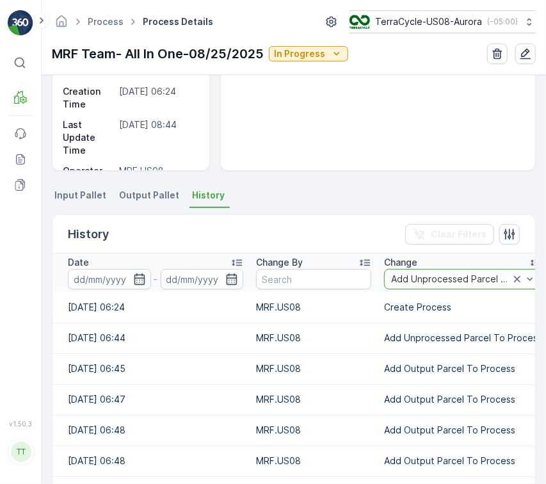
scroll to position [0, 0]
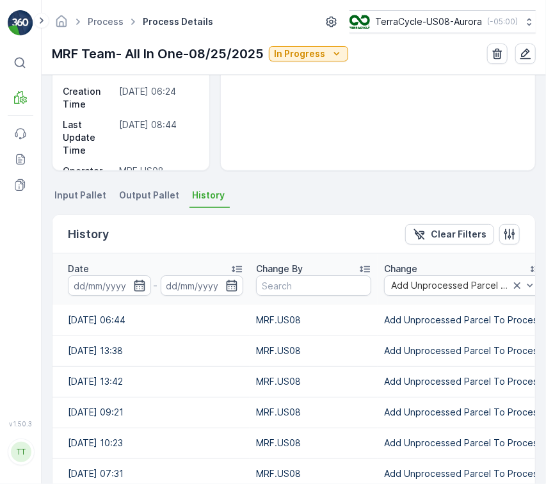
click at [104, 281] on input at bounding box center [109, 285] width 83 height 20
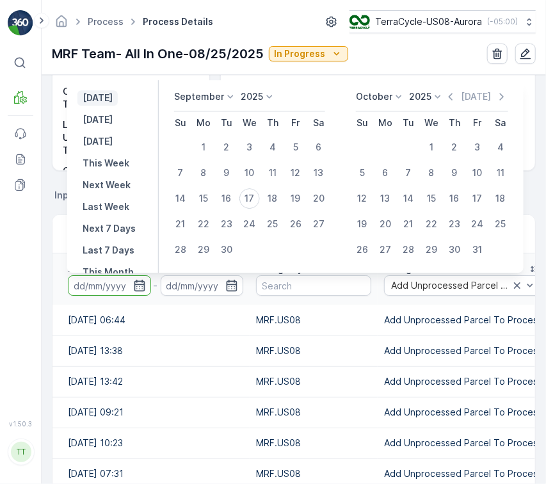
click at [112, 97] on p "[DATE]" at bounding box center [98, 97] width 30 height 13
type input "[DATE]"
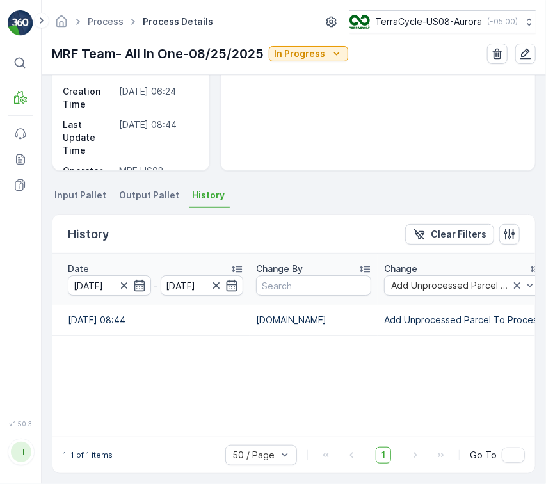
click at [288, 352] on div "Date [DATE] - [DATE] Change By Change Add Unprocessed Parcel To Process First V…" at bounding box center [293, 344] width 482 height 183
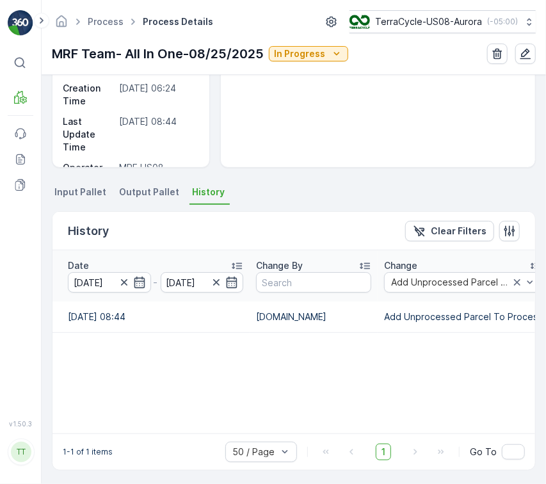
scroll to position [175, 0]
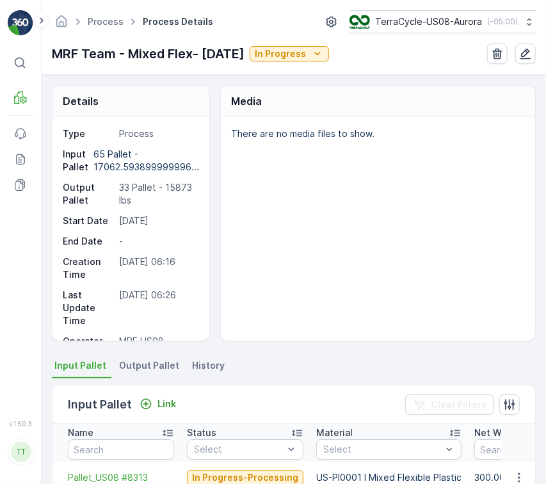
click at [200, 361] on span "History" at bounding box center [208, 365] width 33 height 13
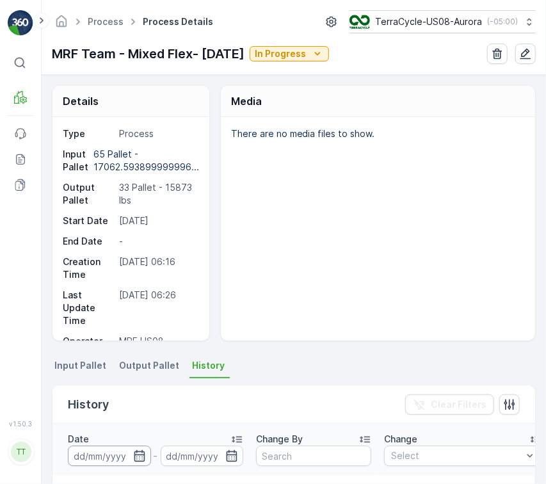
click at [98, 450] on input at bounding box center [109, 455] width 83 height 20
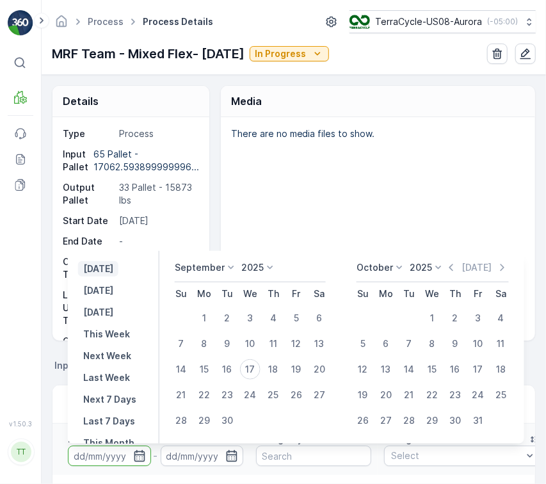
click at [109, 263] on p "[DATE]" at bounding box center [98, 268] width 30 height 13
type input "[DATE]"
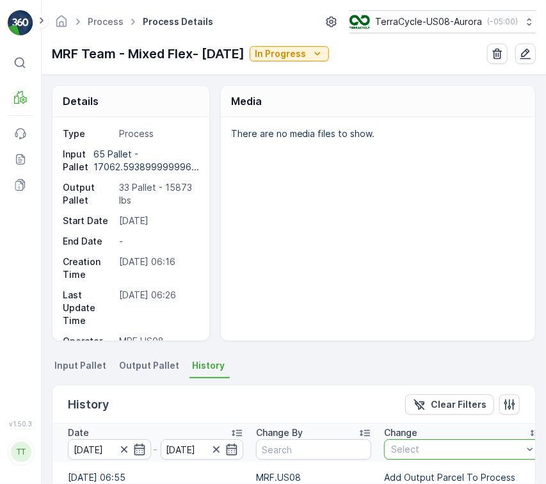
click at [425, 449] on div at bounding box center [456, 449] width 134 height 10
paste input "Add Unprocessed Parcel To Process"
type input "Add Unprocessed Parcel To Process"
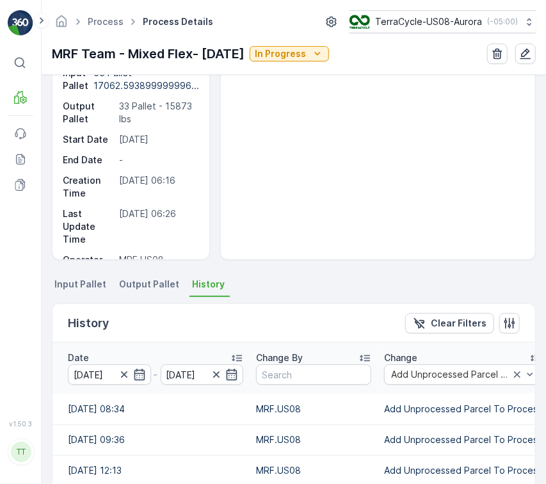
scroll to position [170, 0]
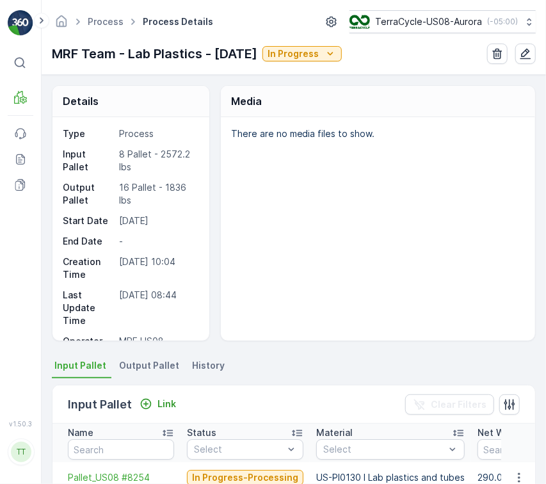
drag, startPoint x: 210, startPoint y: 368, endPoint x: 269, endPoint y: 246, distance: 135.9
click at [208, 368] on span "History" at bounding box center [208, 365] width 33 height 13
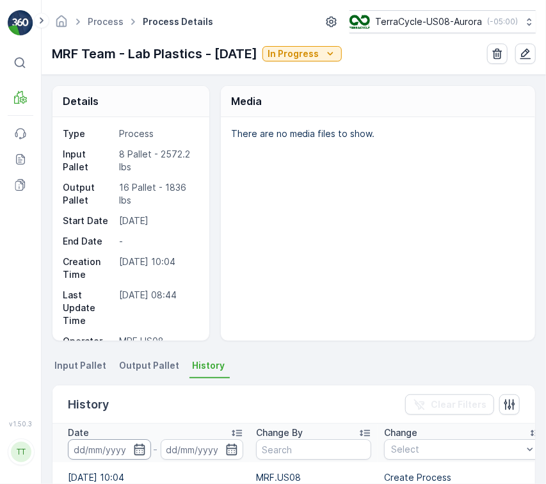
click at [107, 443] on input at bounding box center [109, 449] width 83 height 20
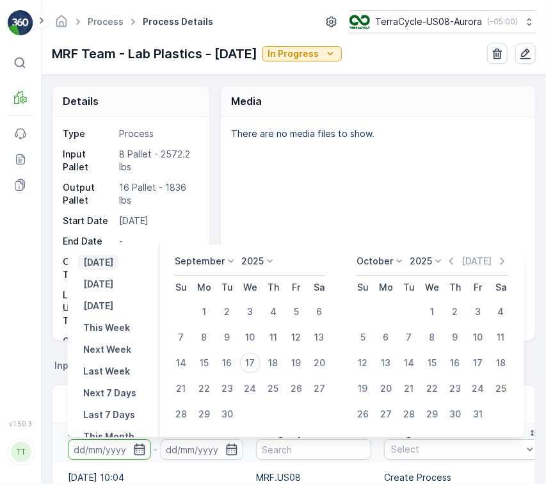
click at [113, 262] on p "[DATE]" at bounding box center [98, 262] width 30 height 13
type input "[DATE]"
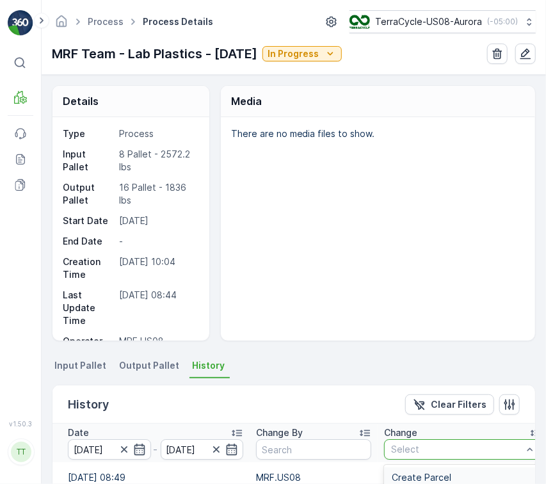
type input "Add Unprocessed Parcel To Process"
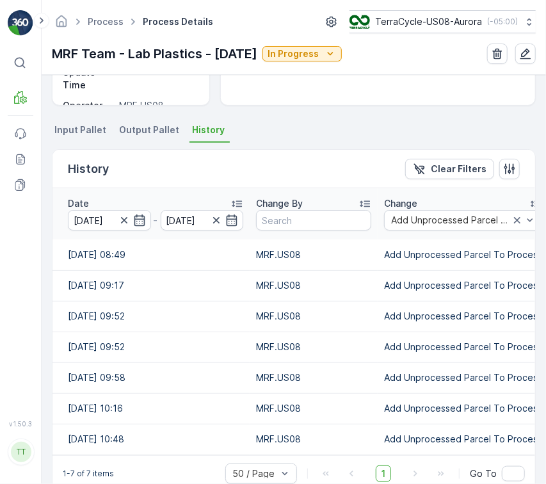
scroll to position [256, 0]
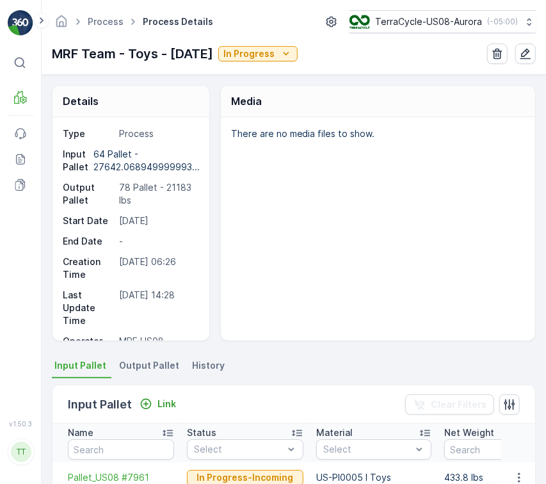
click at [207, 365] on span "History" at bounding box center [208, 365] width 33 height 13
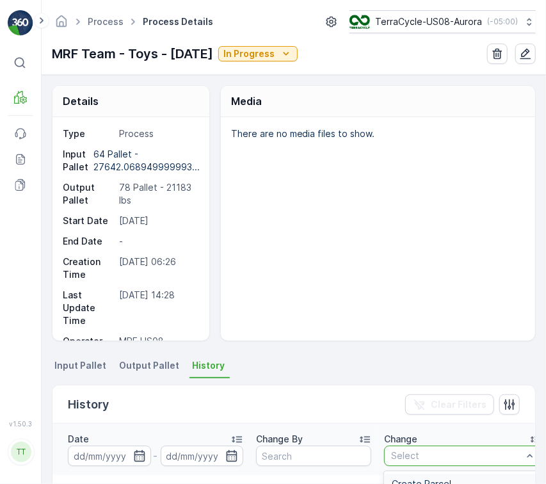
type input "Add Unprocessed Parcel To Process"
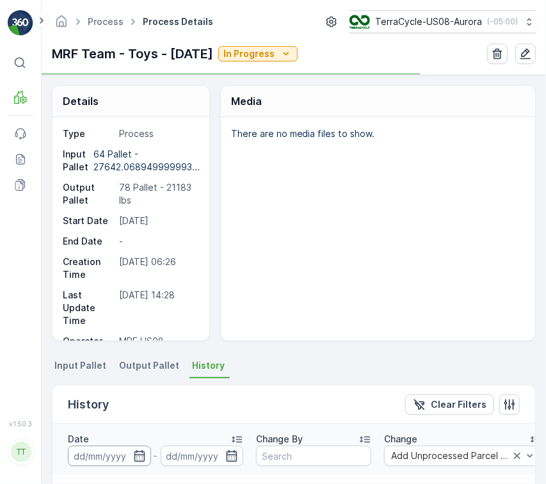
click at [98, 454] on input at bounding box center [109, 455] width 83 height 20
click at [86, 463] on input at bounding box center [109, 455] width 83 height 20
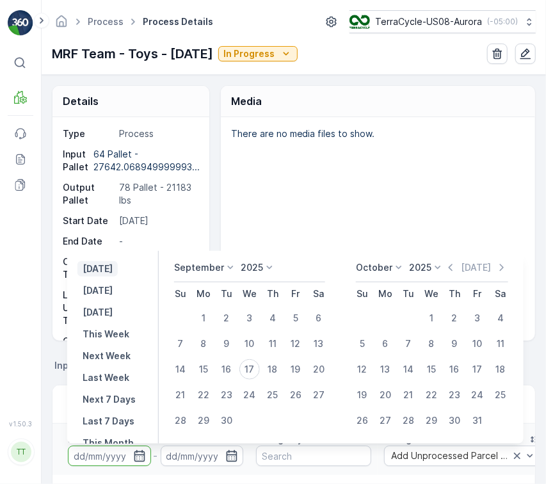
click at [90, 272] on p "[DATE]" at bounding box center [98, 268] width 30 height 13
type input "[DATE]"
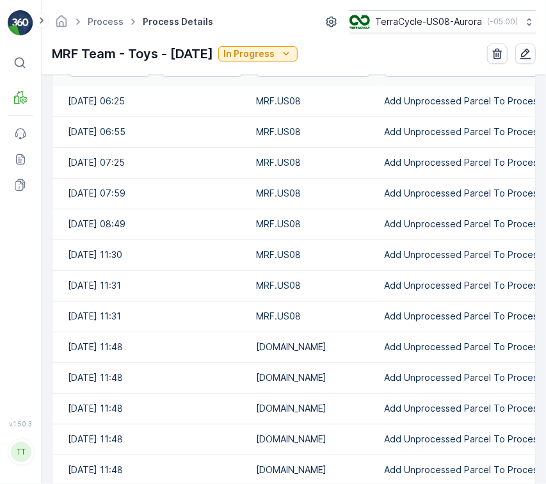
scroll to position [317, 0]
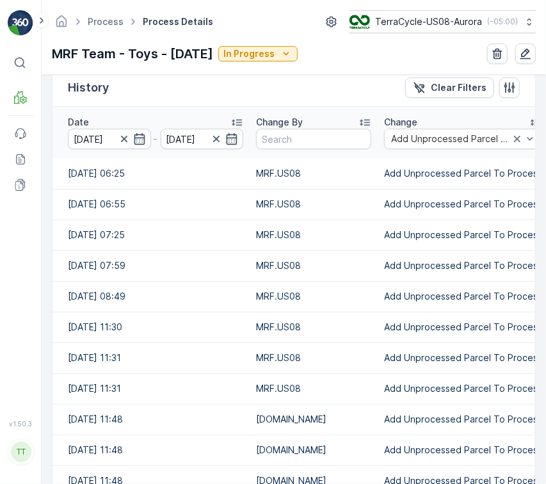
click at [291, 166] on td "MRF.US08" at bounding box center [313, 173] width 128 height 31
click at [291, 167] on td "MRF.US08" at bounding box center [313, 173] width 128 height 31
copy td "MRF.US08"
click at [292, 135] on input "text" at bounding box center [313, 139] width 115 height 20
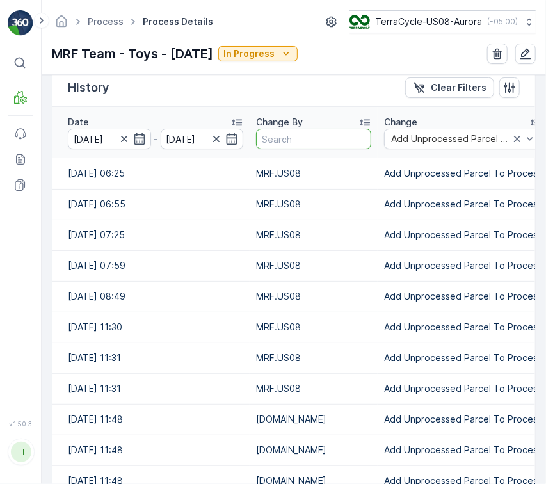
paste input "MRF.US08"
type input "MRF.US08"
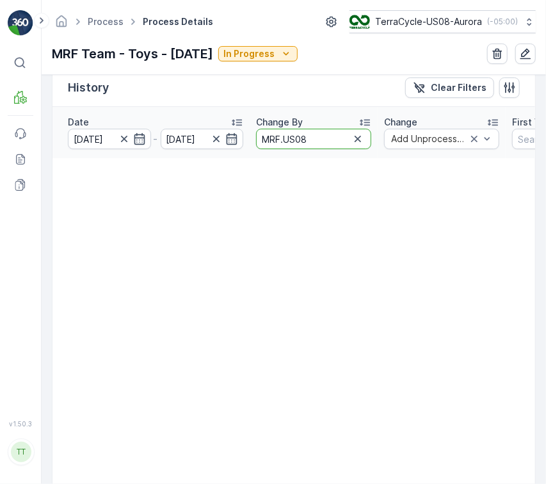
click at [327, 135] on input "MRF.US08" at bounding box center [313, 139] width 115 height 20
type input "MRF.US08"
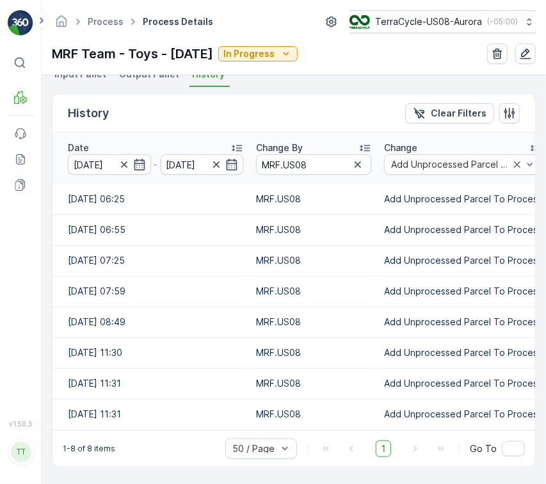
scroll to position [296, 0]
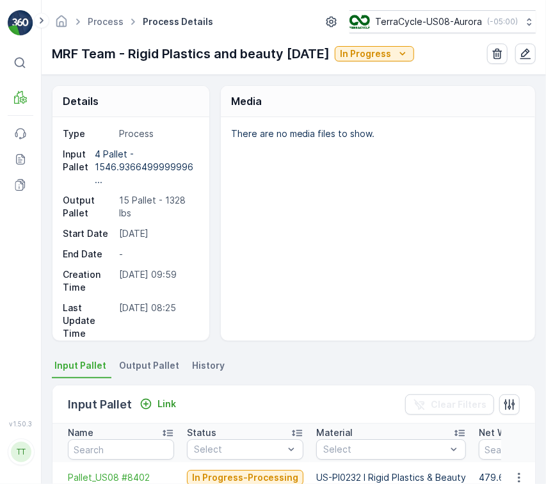
drag, startPoint x: 200, startPoint y: 365, endPoint x: 201, endPoint y: 345, distance: 19.2
click at [201, 362] on span "History" at bounding box center [208, 365] width 33 height 13
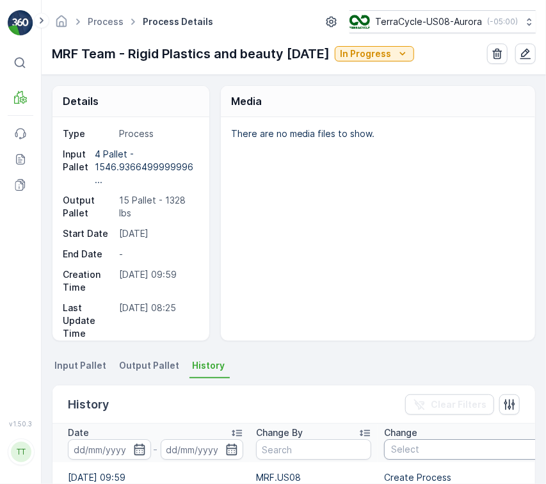
drag, startPoint x: 400, startPoint y: 435, endPoint x: 406, endPoint y: 439, distance: 6.9
click at [403, 437] on p "Change" at bounding box center [400, 432] width 33 height 13
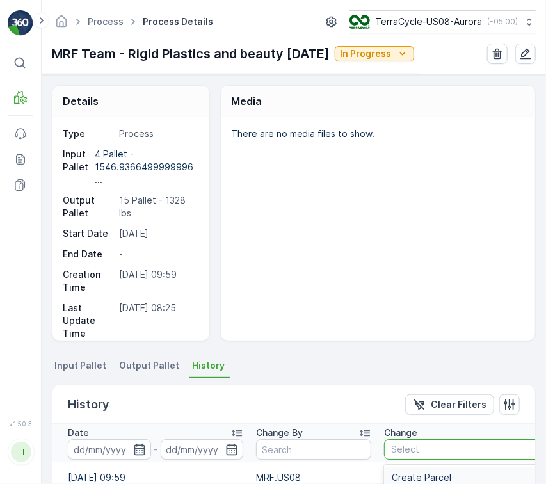
click at [411, 440] on div "Select" at bounding box center [476, 449] width 185 height 20
click at [440, 454] on p "Select" at bounding box center [470, 449] width 159 height 13
paste input "Add Unprocessed Parcel To Process"
type input "Add Unprocessed Parcel To Process"
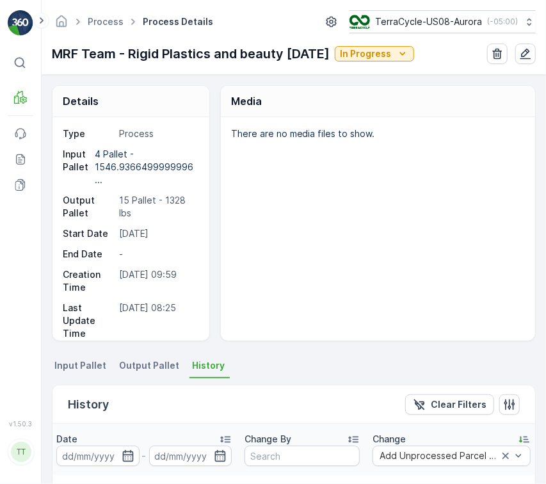
click at [86, 456] on input at bounding box center [97, 455] width 83 height 20
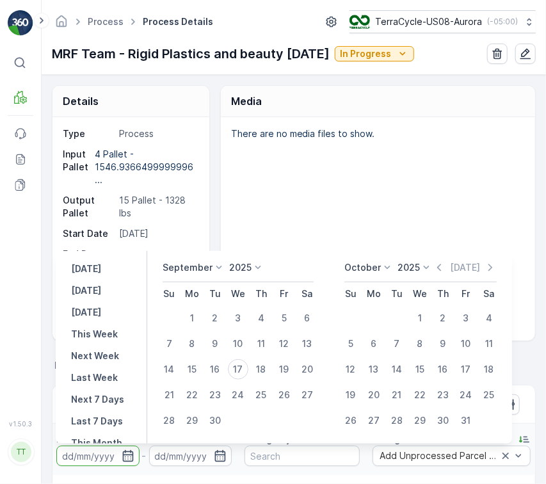
click at [107, 260] on div "[DATE] [DATE] [DATE] This Week Next Week Last Week Next 7 Days Last 7 Days This…" at bounding box center [101, 347] width 91 height 193
click at [101, 263] on p "Yesterday" at bounding box center [86, 268] width 30 height 13
type input "16.09.2025"
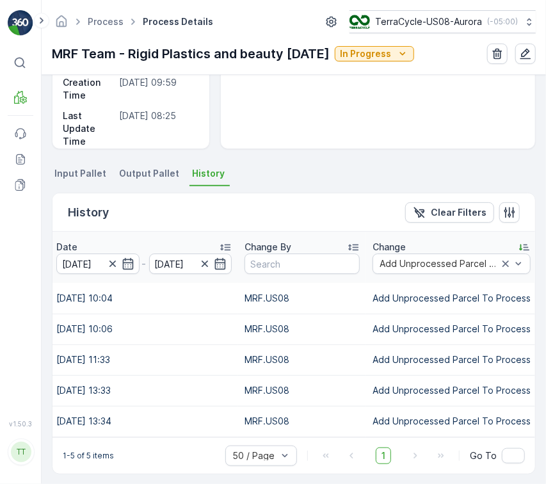
scroll to position [204, 0]
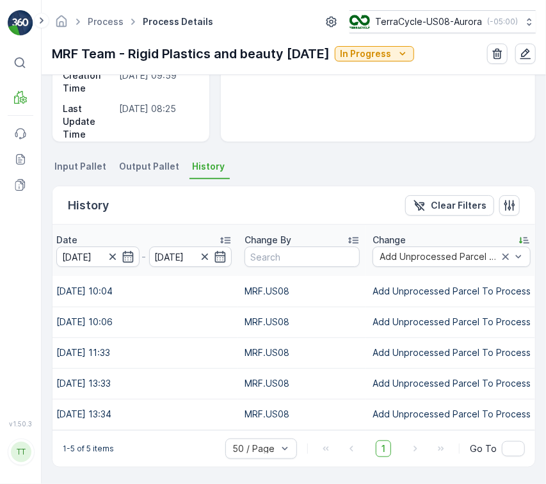
click at [91, 165] on span "Input Pallet" at bounding box center [80, 166] width 52 height 13
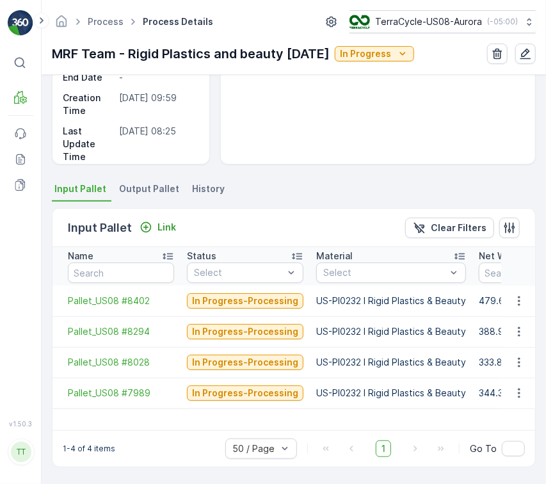
scroll to position [175, 0]
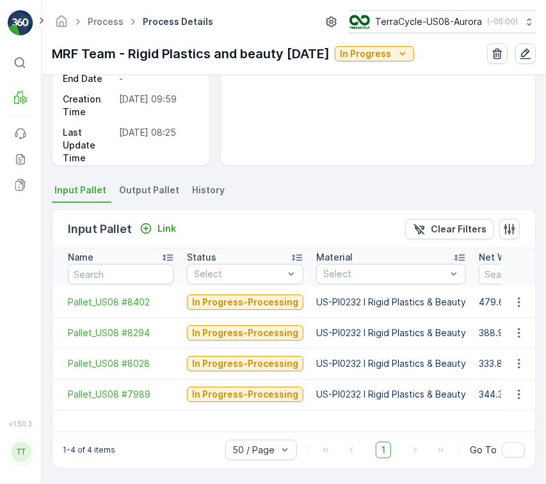
click at [366, 304] on p "US-PI0232 I Rigid Plastics & Beauty" at bounding box center [391, 301] width 150 height 13
copy p "US-PI0232 I Rigid Plastics & Beauty"
click at [363, 145] on div "There are no media files to show." at bounding box center [378, 53] width 314 height 223
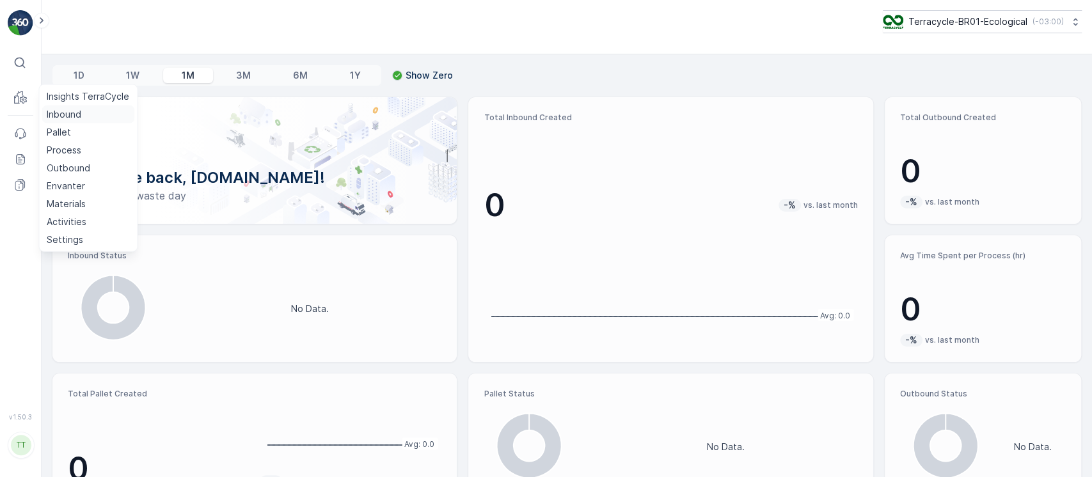
click at [63, 112] on p "Inbound" at bounding box center [64, 114] width 35 height 13
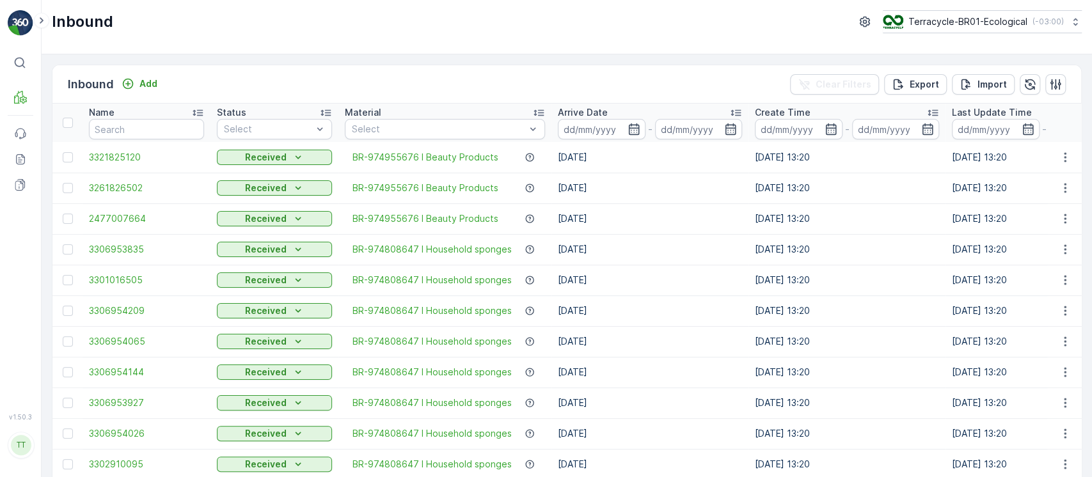
click at [583, 111] on p "Arrive Date" at bounding box center [583, 112] width 50 height 13
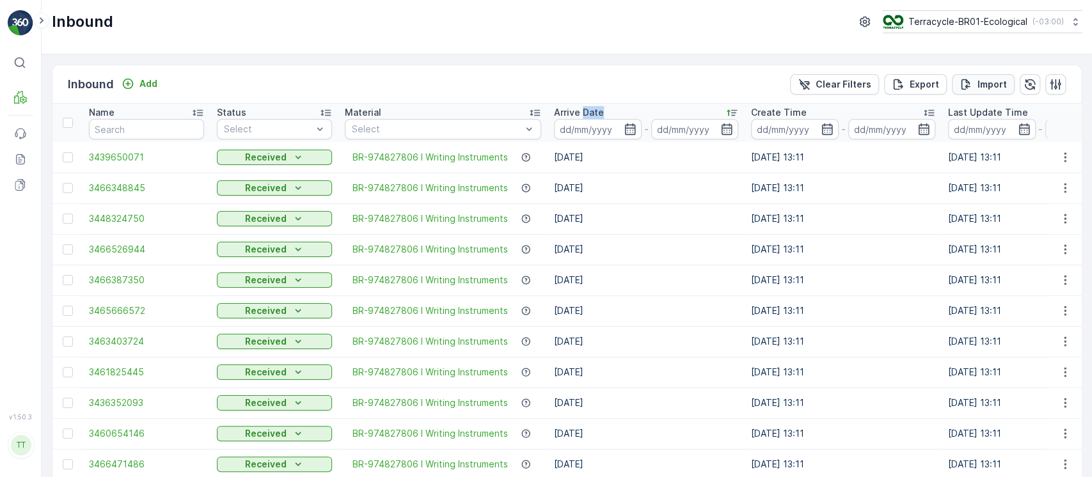
click at [990, 81] on p "Import" at bounding box center [991, 84] width 29 height 13
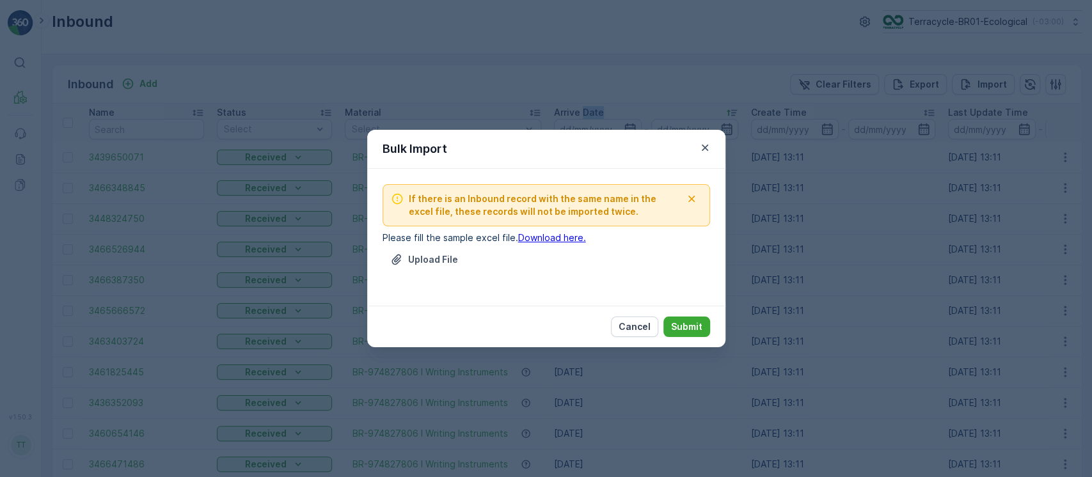
click at [563, 233] on link "Download here." at bounding box center [552, 237] width 68 height 11
click at [629, 333] on button "Cancel" at bounding box center [634, 327] width 47 height 20
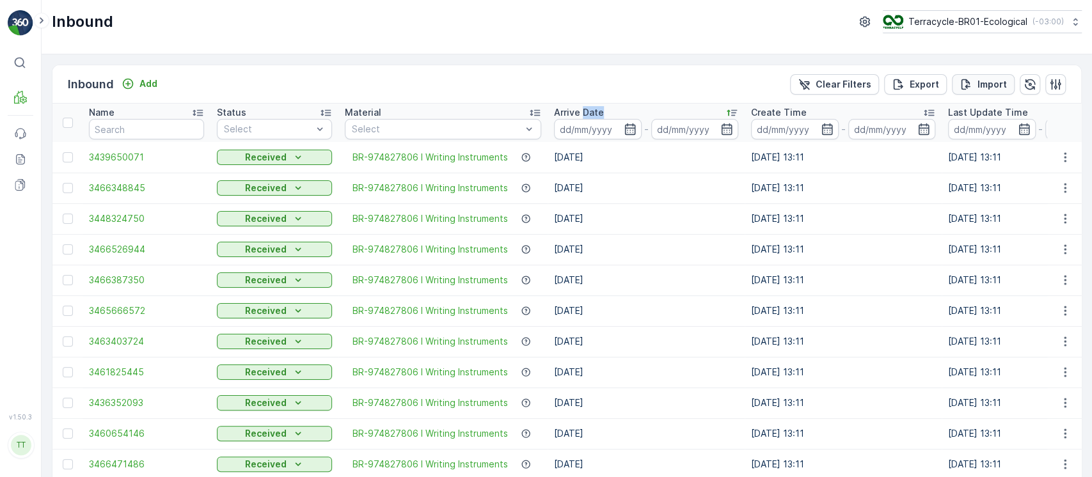
click at [984, 84] on p "Import" at bounding box center [991, 84] width 29 height 13
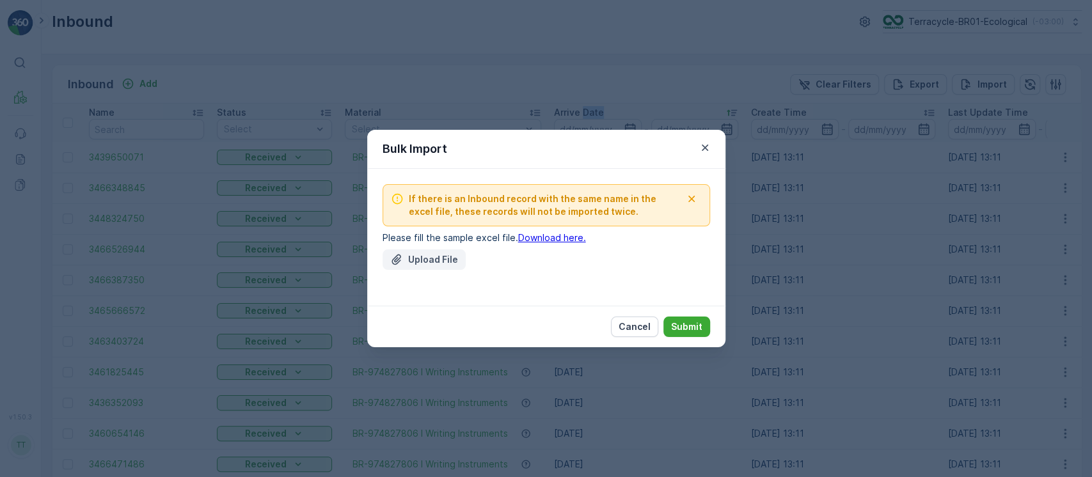
click at [435, 255] on p "Upload File" at bounding box center [433, 259] width 50 height 13
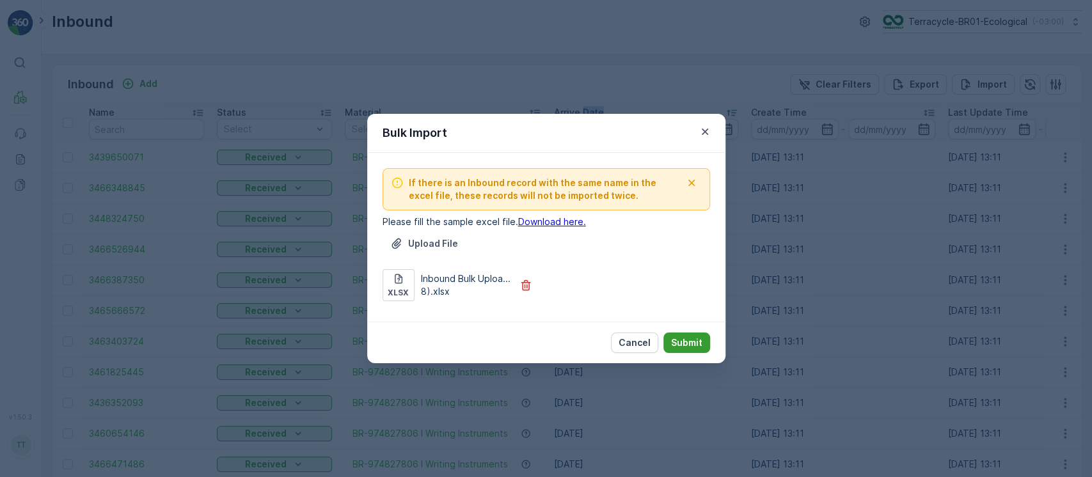
click at [686, 343] on p "Submit" at bounding box center [686, 342] width 31 height 13
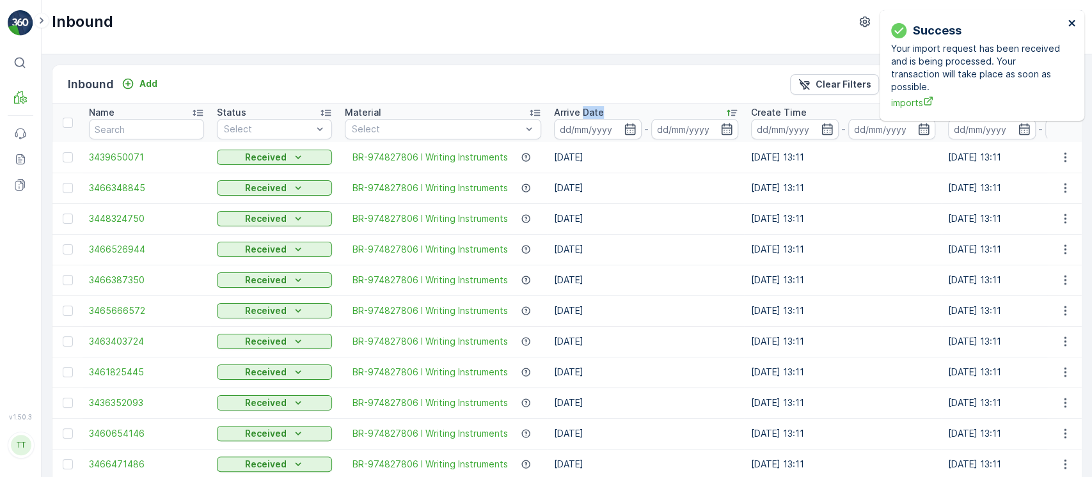
click at [1072, 19] on icon "close" at bounding box center [1071, 23] width 9 height 10
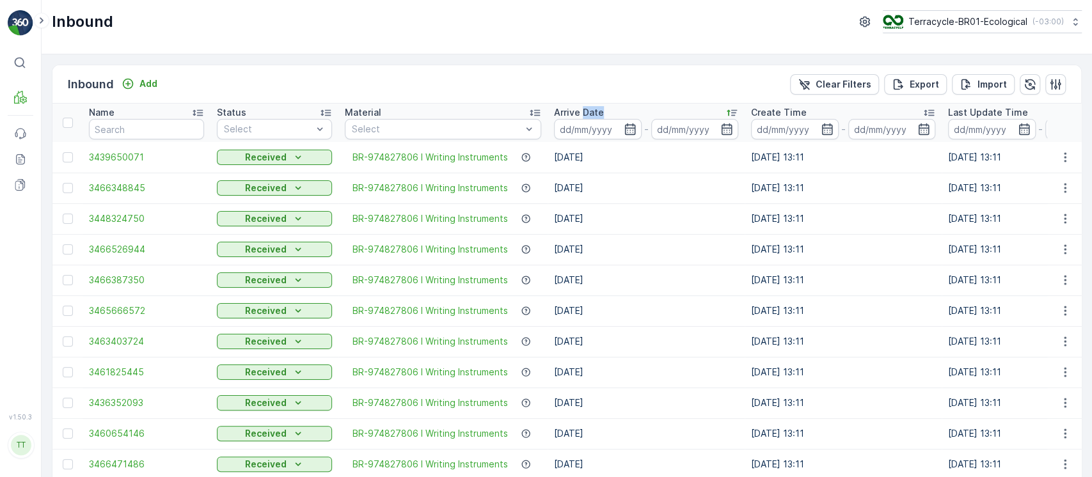
click at [1013, 20] on p "Terracycle-BR01-Ecological" at bounding box center [967, 21] width 119 height 13
type input "br"
click at [974, 105] on span "Terracycle-BR02-RCR" at bounding box center [943, 106] width 106 height 13
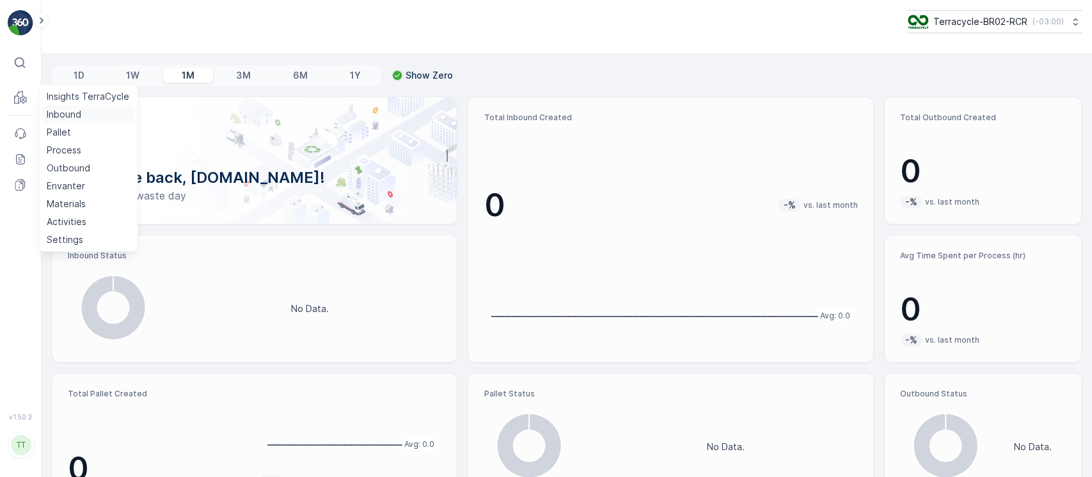
click at [70, 120] on link "Inbound" at bounding box center [88, 115] width 93 height 18
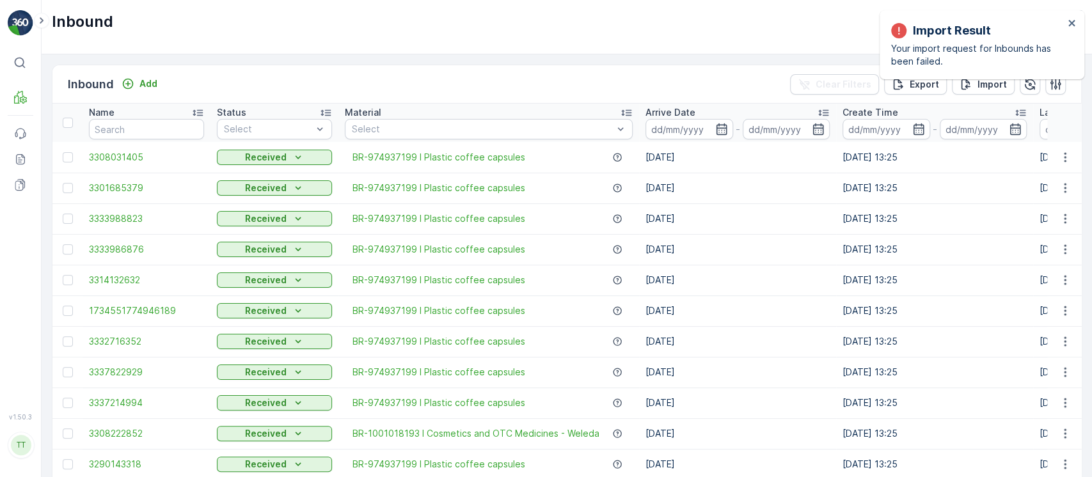
click at [773, 114] on div "Arrive Date" at bounding box center [737, 112] width 184 height 13
click at [1070, 20] on icon "close" at bounding box center [1071, 23] width 9 height 10
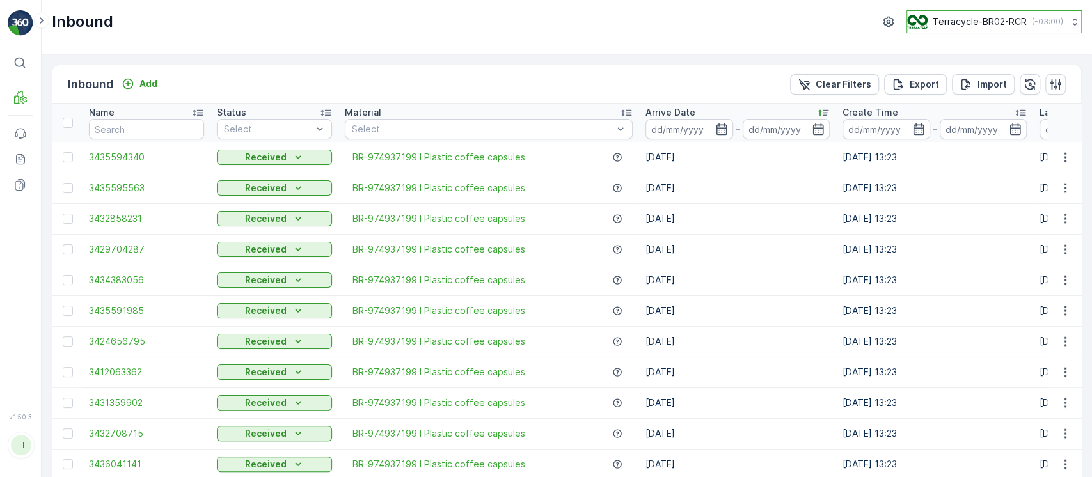
click at [1019, 28] on p "Terracycle-BR02-RCR" at bounding box center [979, 21] width 94 height 13
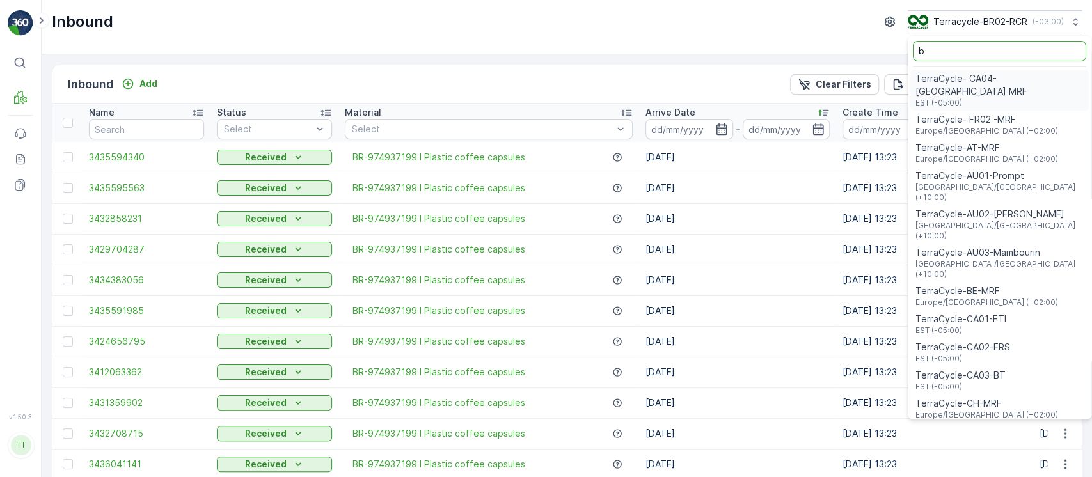
type input "br"
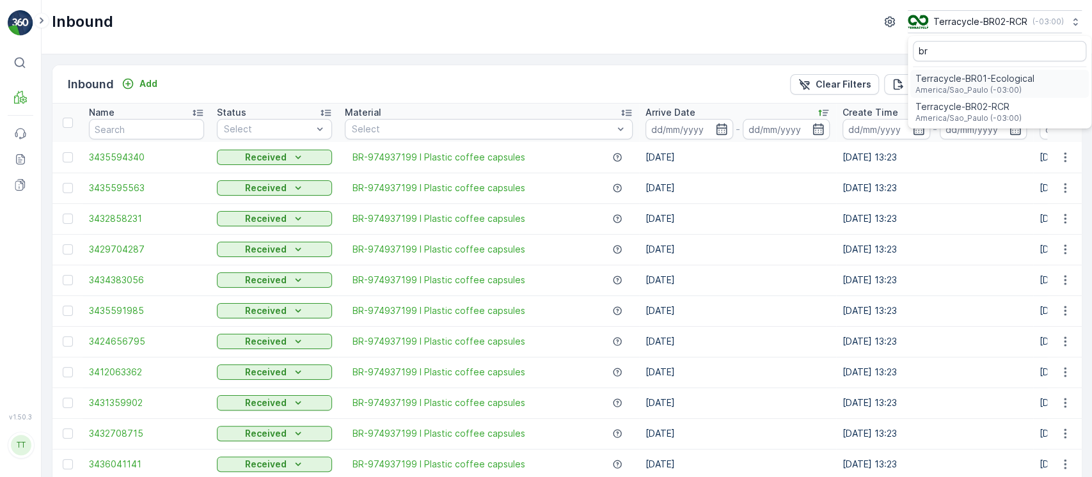
click at [1001, 86] on span "America/Sao_Paulo (-03:00)" at bounding box center [974, 90] width 119 height 10
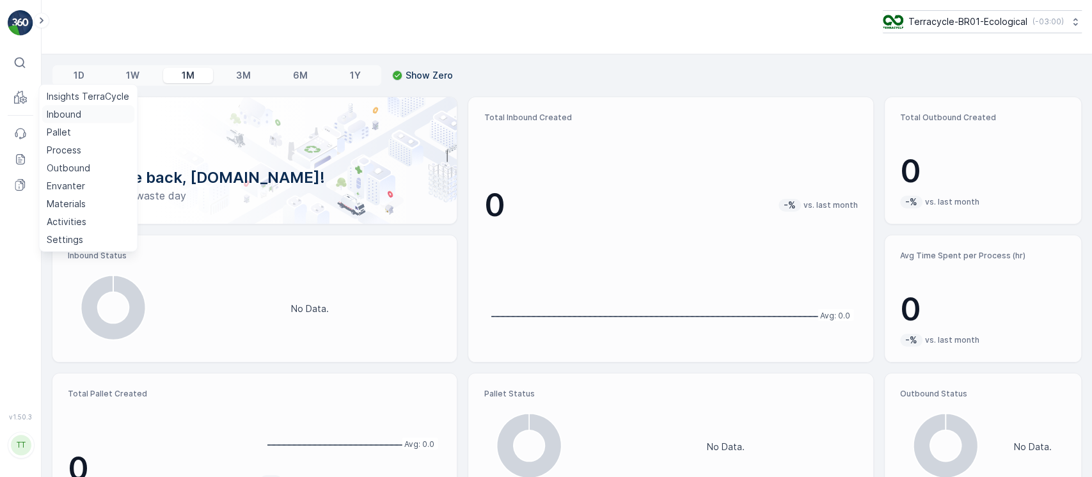
click at [66, 114] on p "Inbound" at bounding box center [64, 114] width 35 height 13
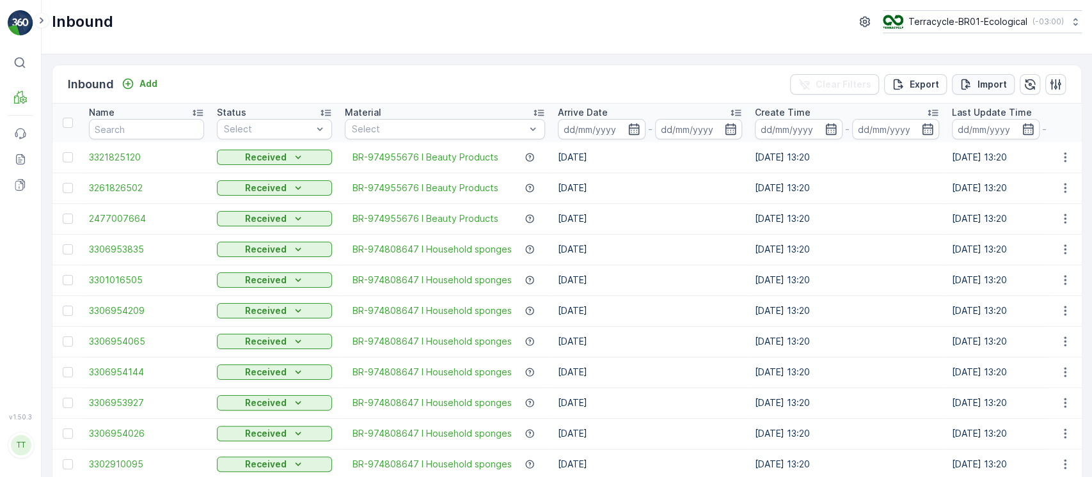
click at [1001, 79] on p "Import" at bounding box center [991, 84] width 29 height 13
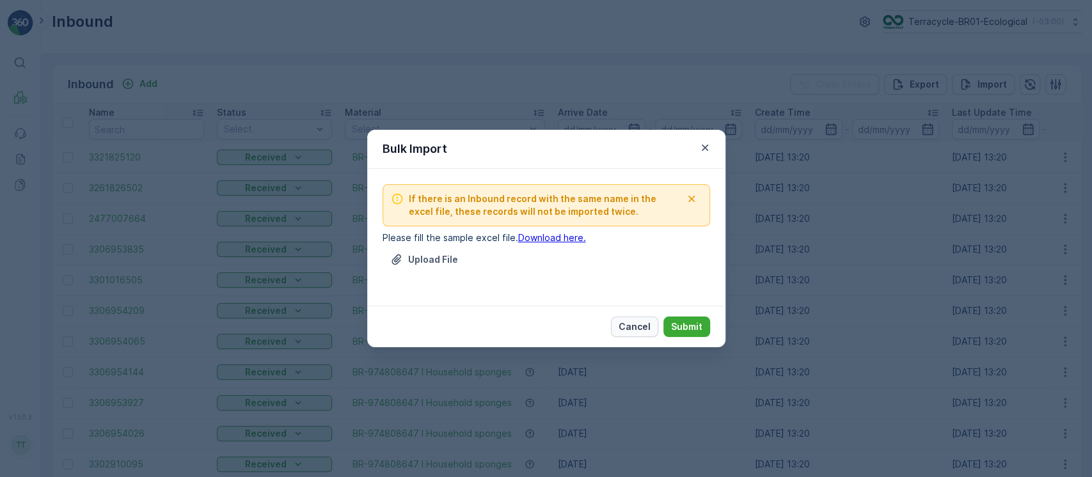
click at [645, 329] on p "Cancel" at bounding box center [634, 326] width 32 height 13
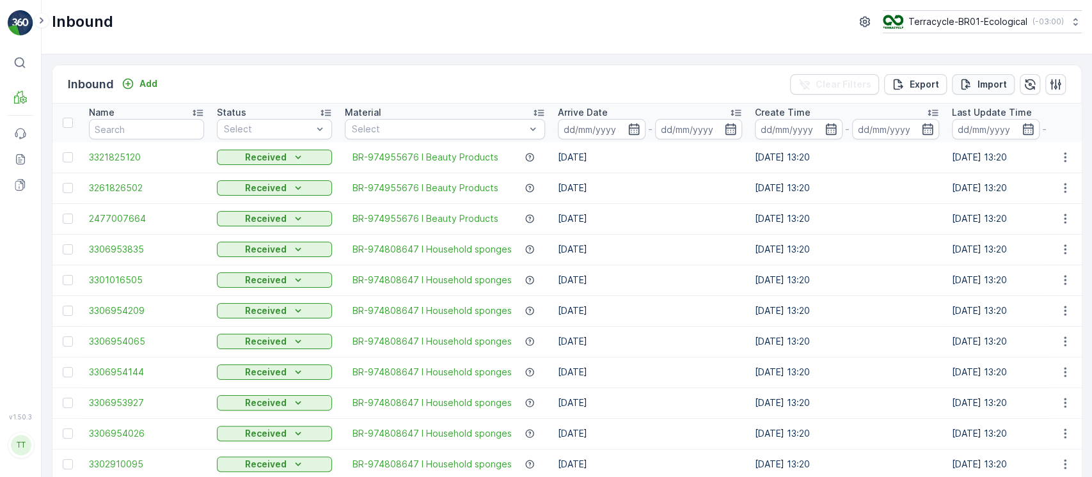
click at [986, 83] on p "Import" at bounding box center [991, 84] width 29 height 13
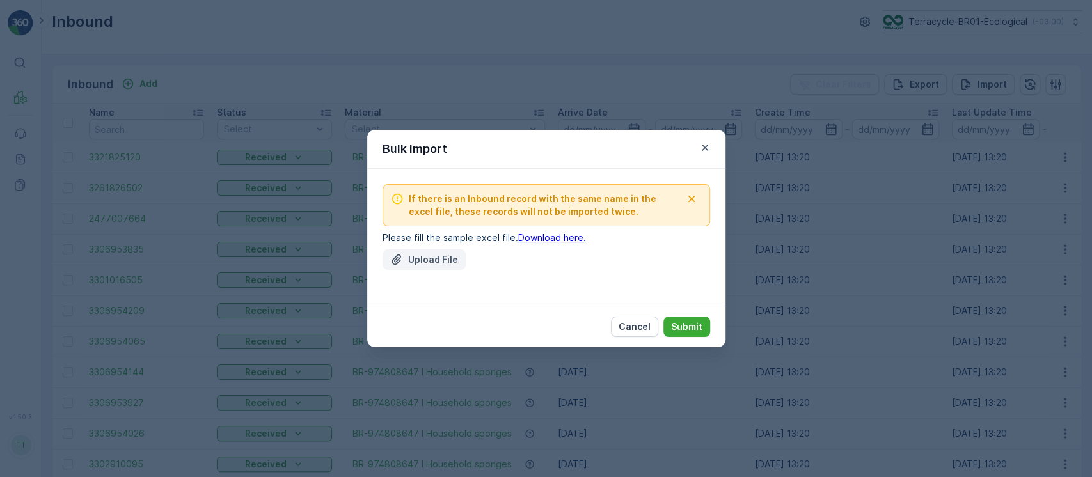
click at [440, 262] on p "Upload File" at bounding box center [433, 259] width 50 height 13
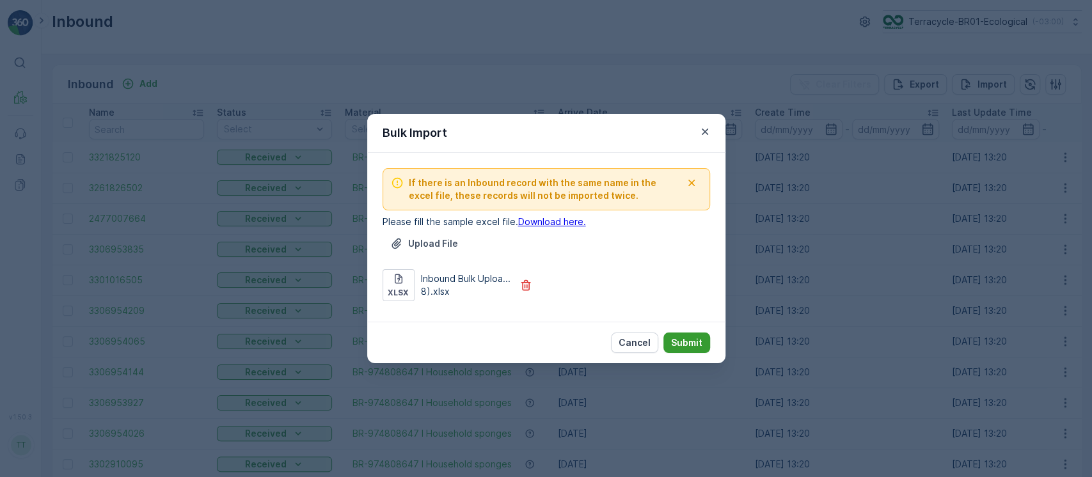
click at [700, 345] on p "Submit" at bounding box center [686, 342] width 31 height 13
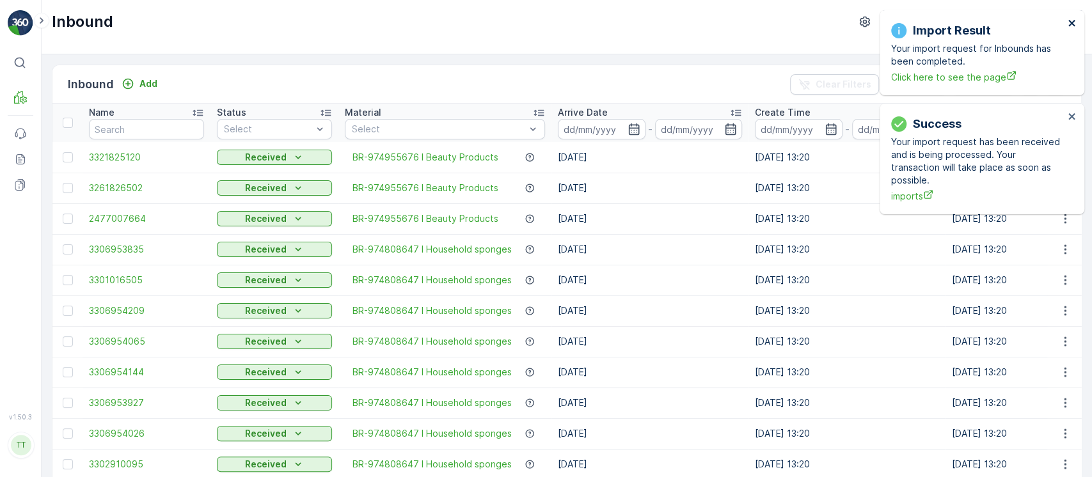
click at [1075, 22] on icon "close" at bounding box center [1071, 23] width 9 height 10
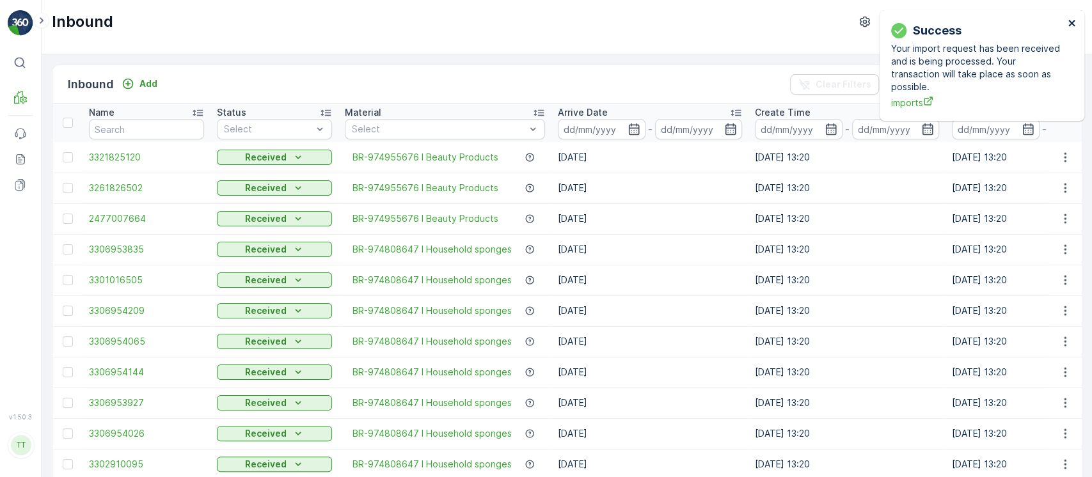
click at [1075, 22] on icon "close" at bounding box center [1071, 23] width 9 height 10
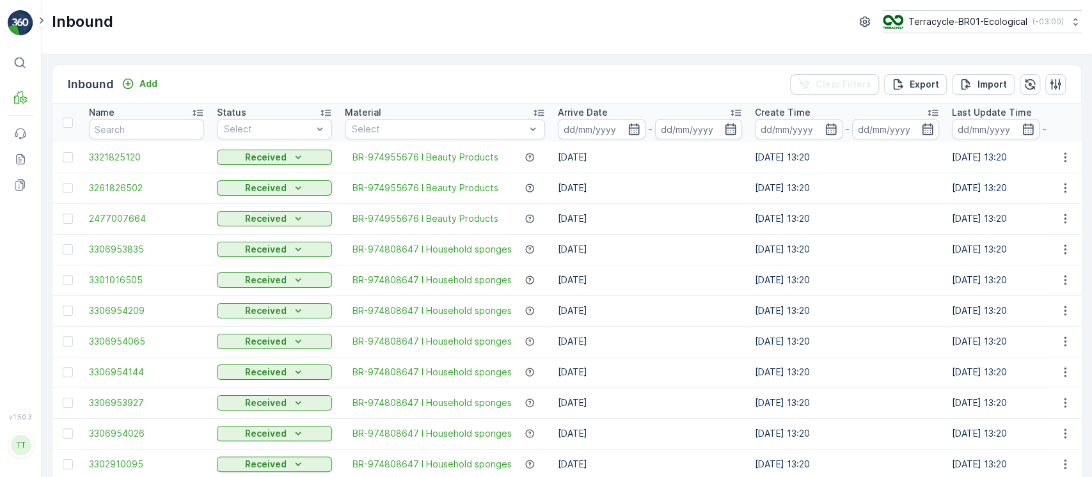
click at [1048, 22] on p "( -03:00 )" at bounding box center [1047, 22] width 31 height 10
type input "8"
click at [986, 81] on span "TerraCycle-US08-Aurora" at bounding box center [962, 78] width 145 height 13
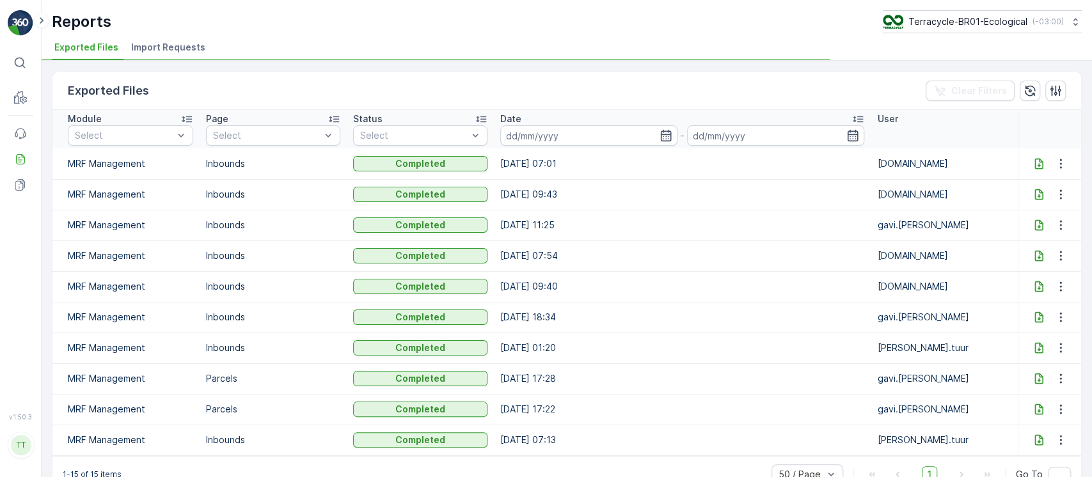
click at [180, 56] on li "Import Requests" at bounding box center [170, 49] width 82 height 22
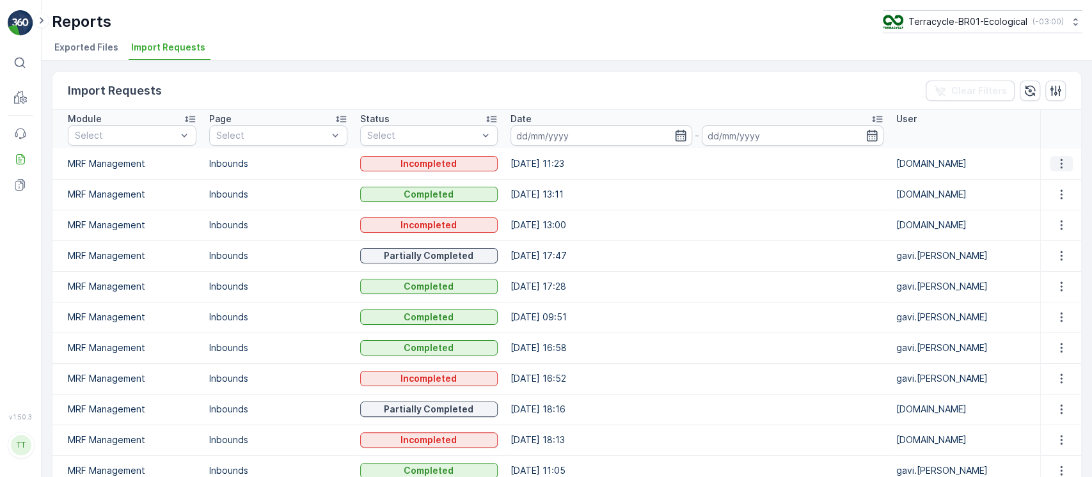
drag, startPoint x: 1064, startPoint y: 159, endPoint x: 1064, endPoint y: 169, distance: 10.9
click at [1065, 161] on button "button" at bounding box center [1061, 163] width 23 height 15
click at [1061, 177] on span "See More Details" at bounding box center [1049, 182] width 74 height 13
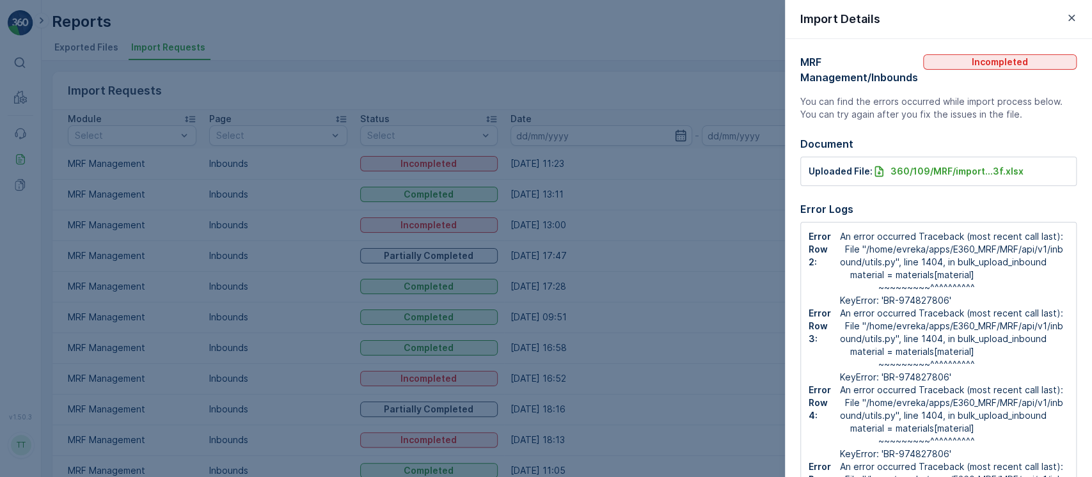
click at [702, 299] on div at bounding box center [546, 238] width 1092 height 477
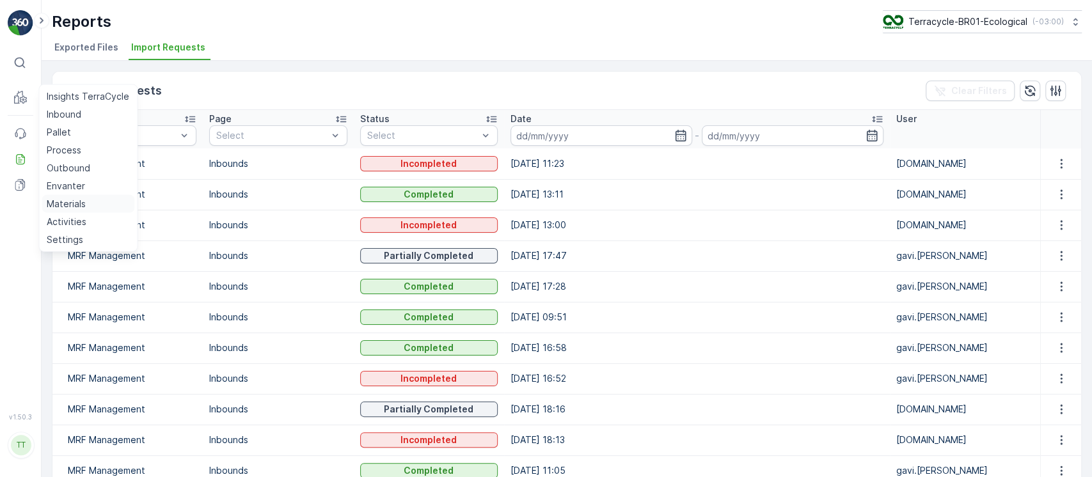
click at [73, 205] on p "Materials" at bounding box center [66, 204] width 39 height 13
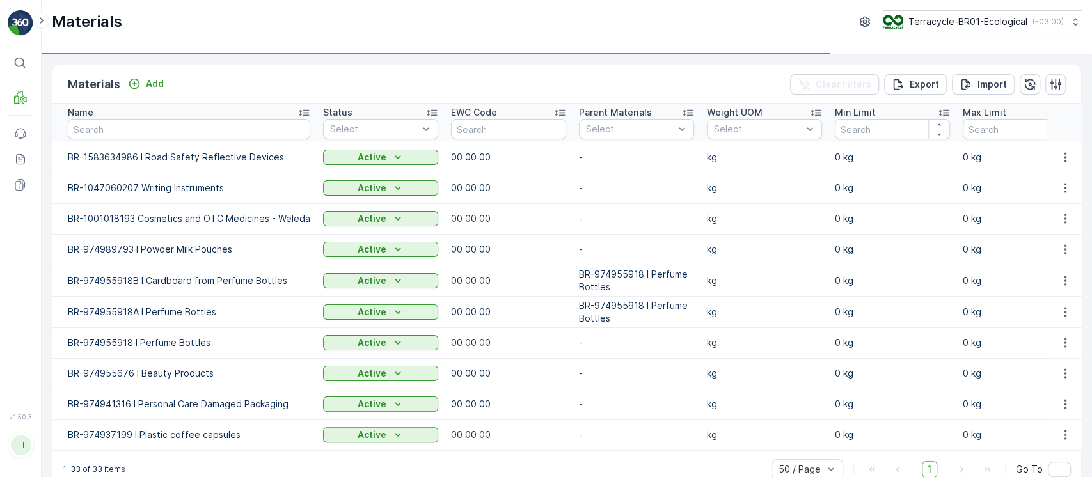
click at [805, 200] on td "kg" at bounding box center [764, 188] width 128 height 31
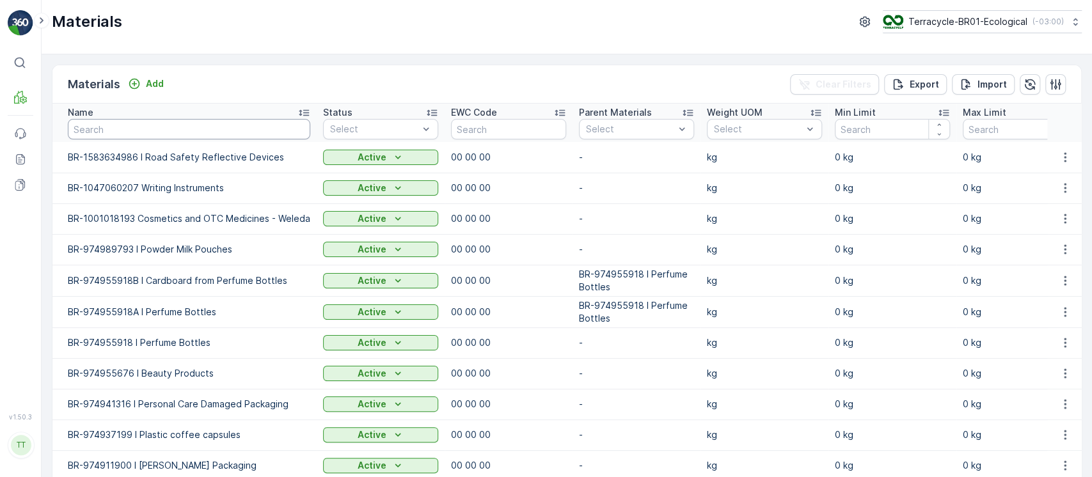
click at [237, 139] on th "Name" at bounding box center [184, 123] width 264 height 38
click at [237, 130] on input "text" at bounding box center [189, 129] width 242 height 20
paste input "BR-974827806"
type input "BR-974827806"
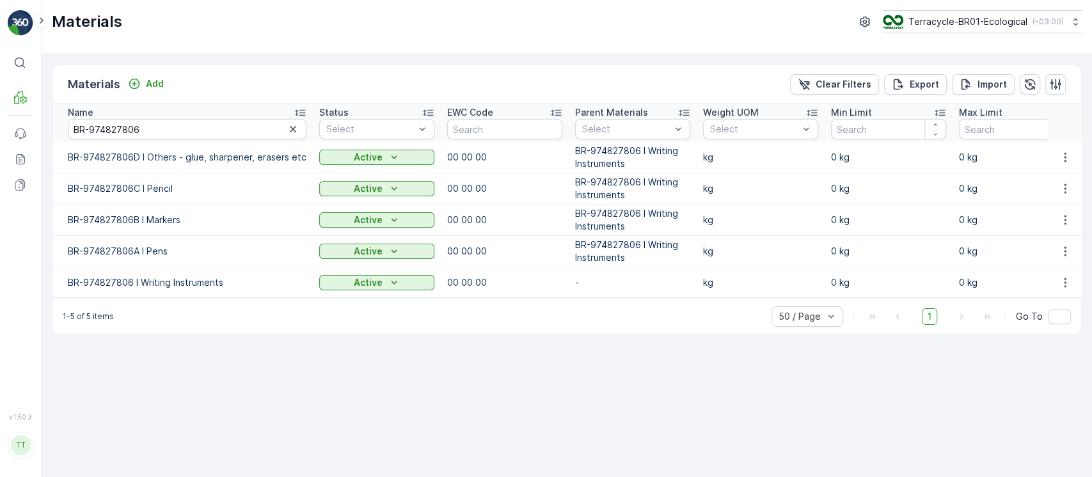
click at [153, 153] on p "BR-974827806D I Others - glue, sharpener, erasers etc" at bounding box center [187, 157] width 239 height 13
click at [193, 115] on div "Name" at bounding box center [187, 112] width 239 height 13
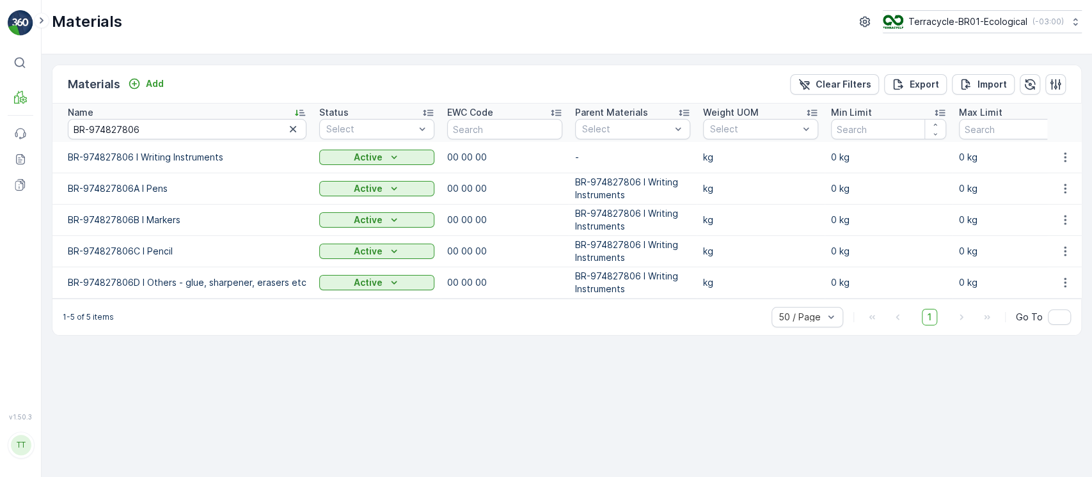
click at [178, 165] on td "BR-974827806 I Writing Instruments" at bounding box center [182, 157] width 260 height 31
copy p "BR-974827806 I Writing Instruments"
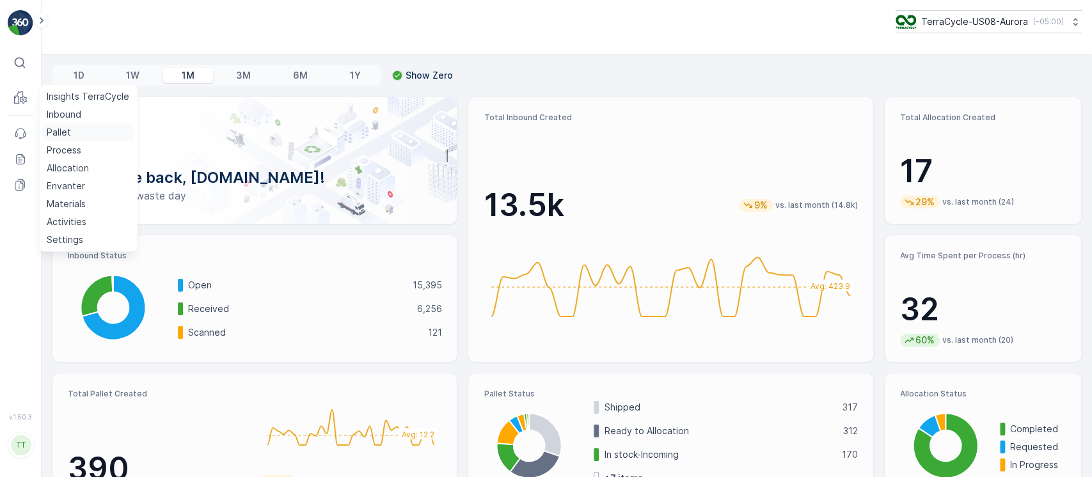
click at [56, 132] on p "Pallet" at bounding box center [59, 132] width 24 height 13
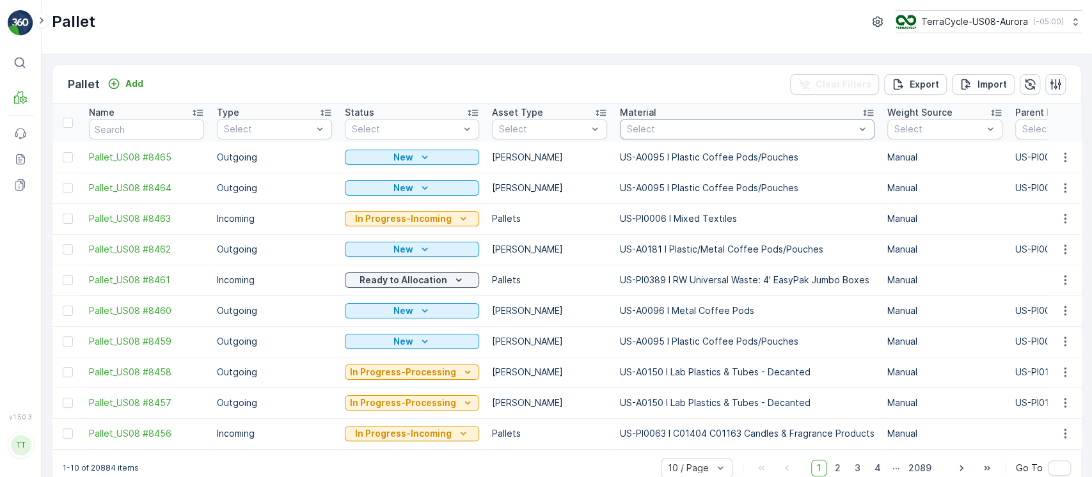
drag, startPoint x: 716, startPoint y: 150, endPoint x: 711, endPoint y: 138, distance: 13.4
click at [716, 147] on td "US-A0095 I Plastic Coffee Pods/Pouches" at bounding box center [746, 157] width 267 height 31
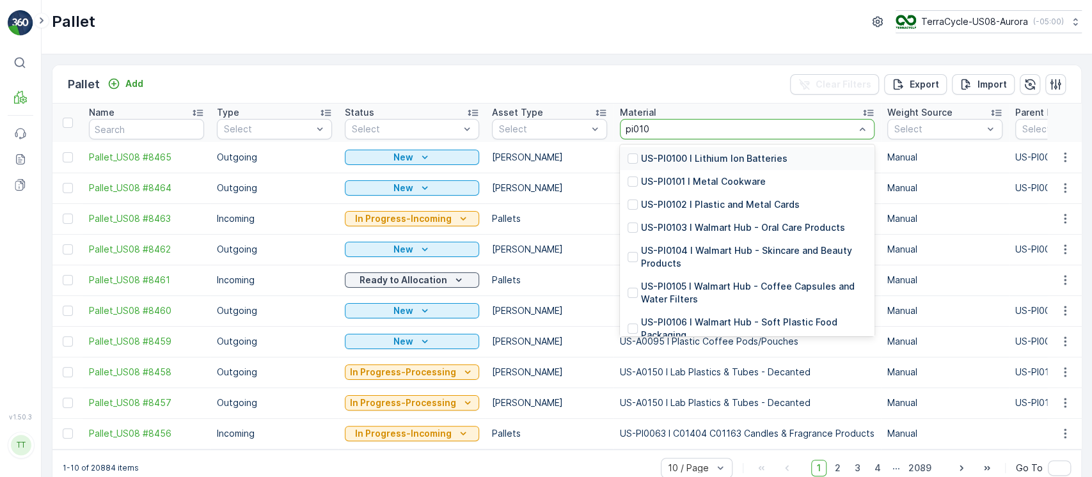
type input "pi0100"
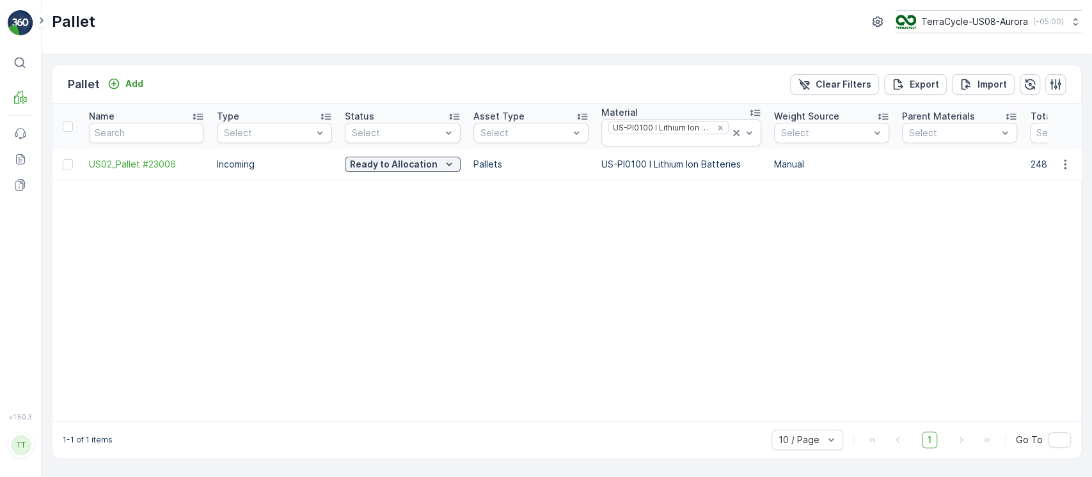
click at [138, 169] on span "US02_Pallet #23006" at bounding box center [146, 164] width 115 height 13
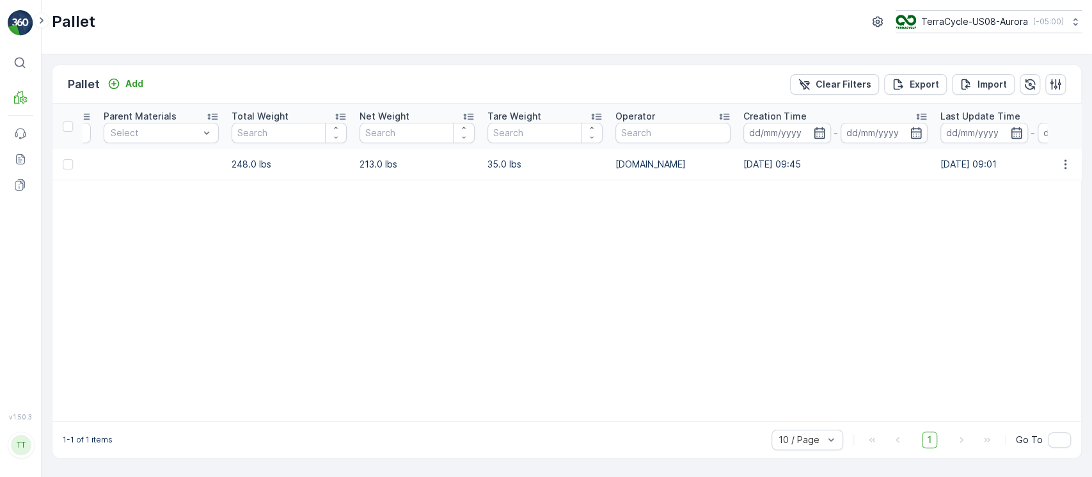
scroll to position [0, 798]
click at [1051, 82] on icon "button" at bounding box center [1055, 84] width 13 height 13
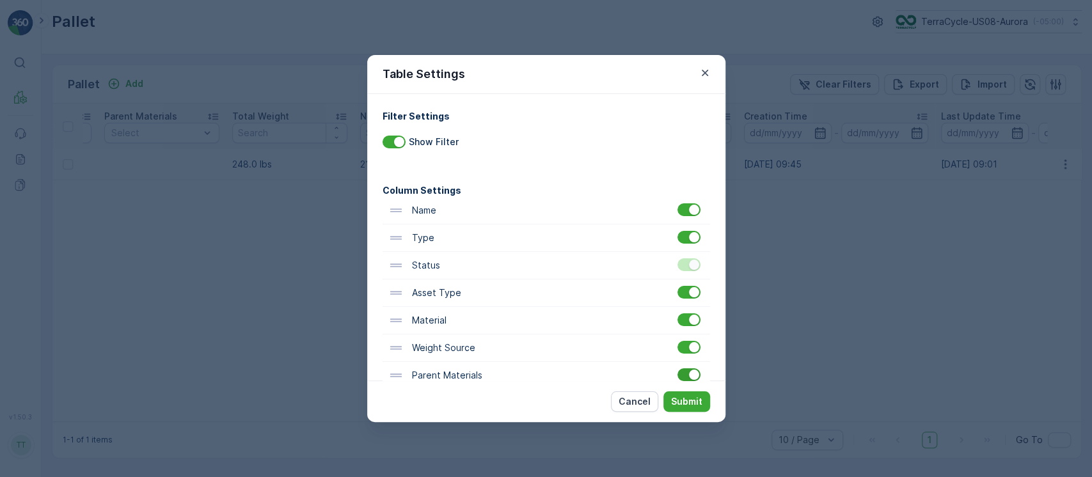
click at [677, 377] on div at bounding box center [688, 374] width 23 height 13
click at [677, 368] on input "checkbox" at bounding box center [677, 368] width 0 height 0
click at [684, 393] on button "Submit" at bounding box center [686, 401] width 47 height 20
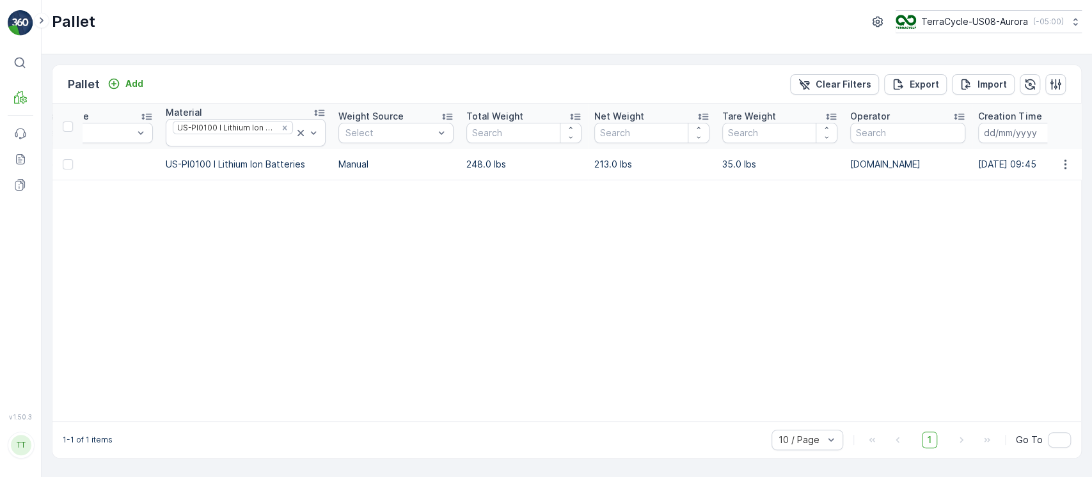
scroll to position [0, 0]
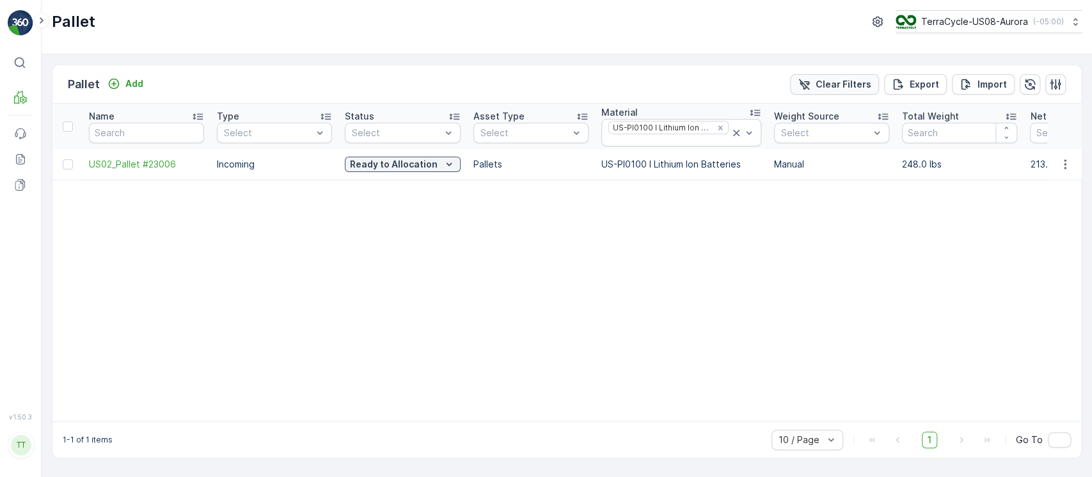
click at [830, 84] on p "Clear Filters" at bounding box center [843, 84] width 56 height 13
